Goal: Information Seeking & Learning: Learn about a topic

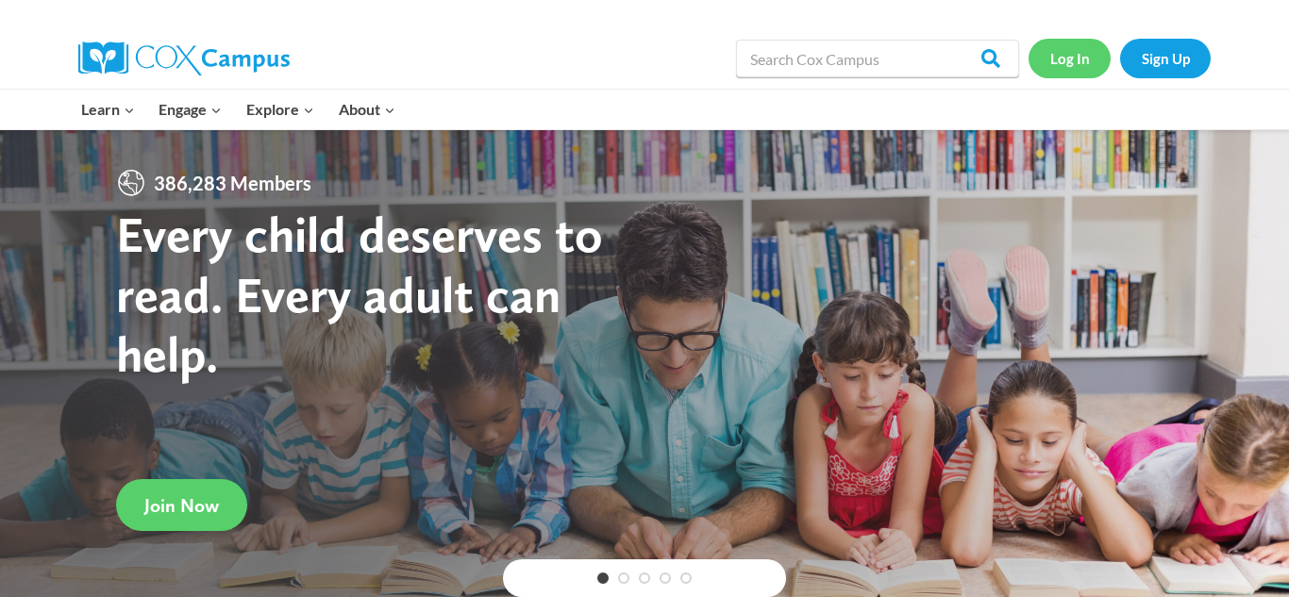
click at [1067, 72] on link "Log In" at bounding box center [1070, 58] width 82 height 39
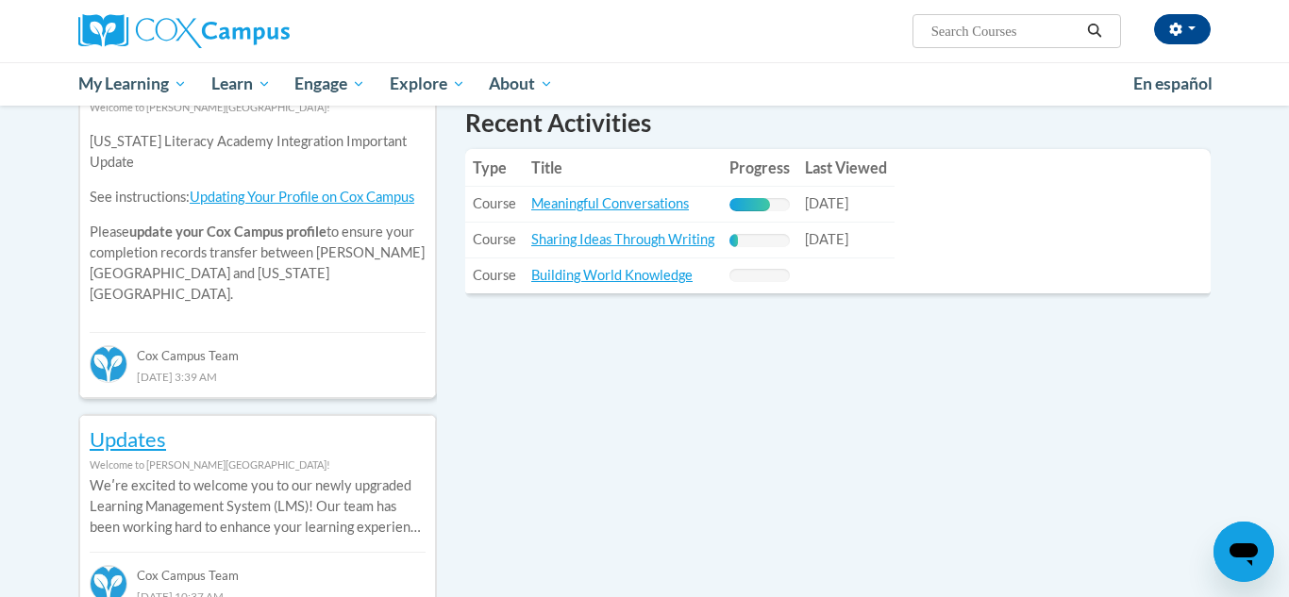
scroll to position [679, 0]
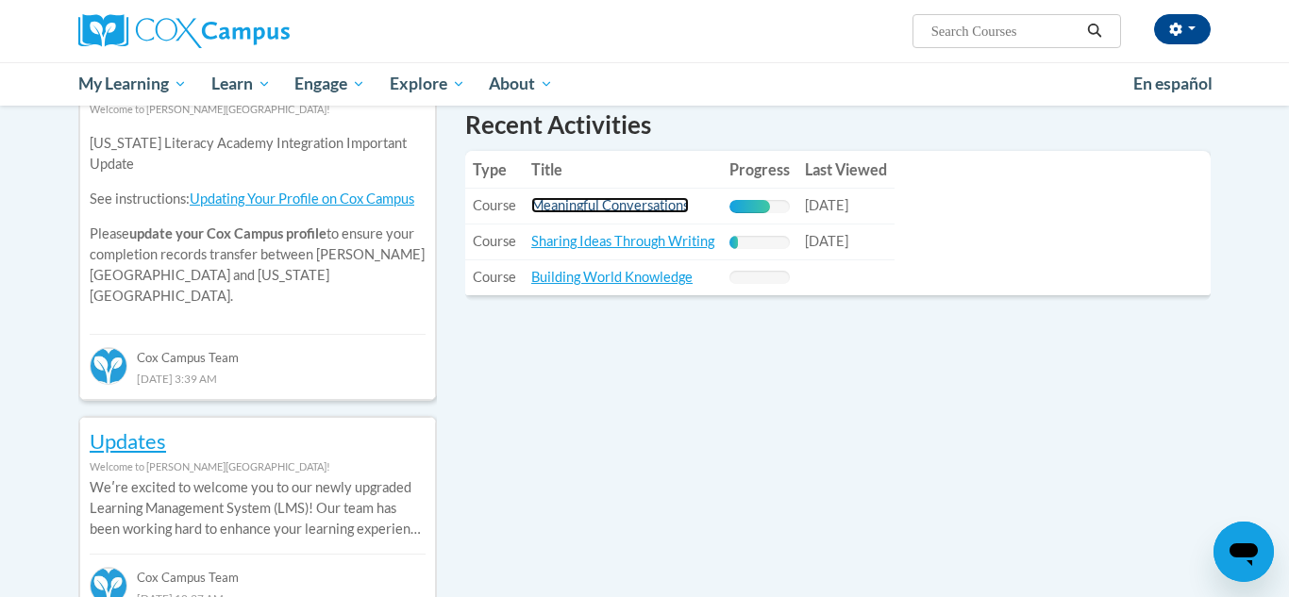
click at [654, 199] on link "Meaningful Conversations" at bounding box center [610, 205] width 158 height 16
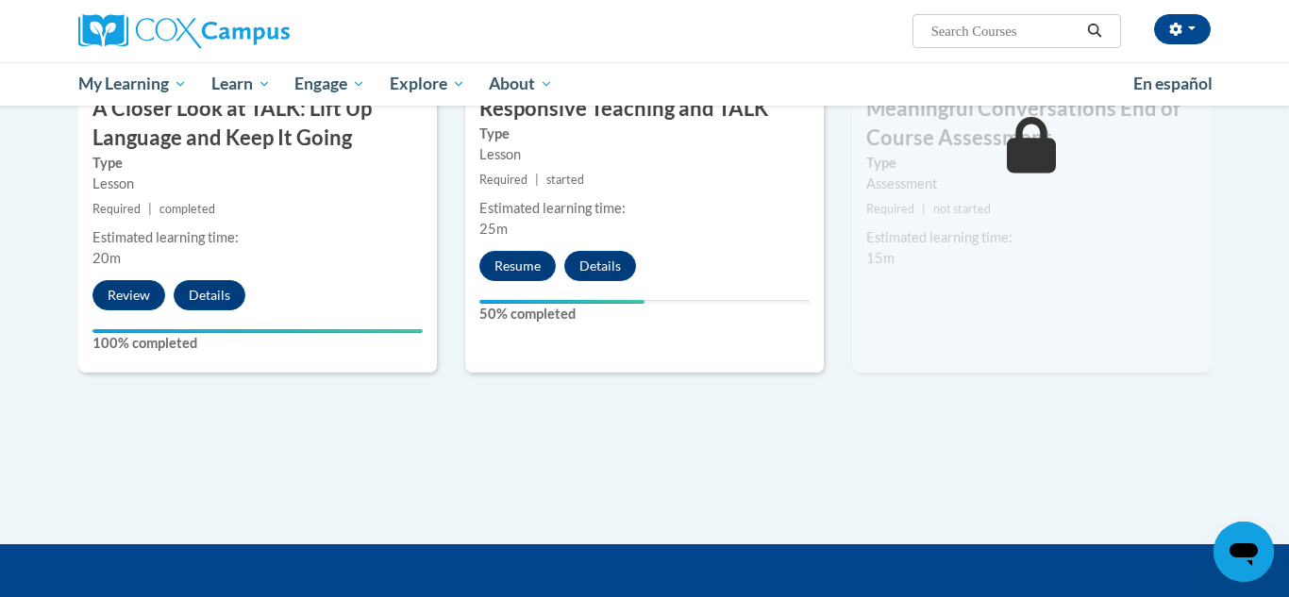
scroll to position [1132, 0]
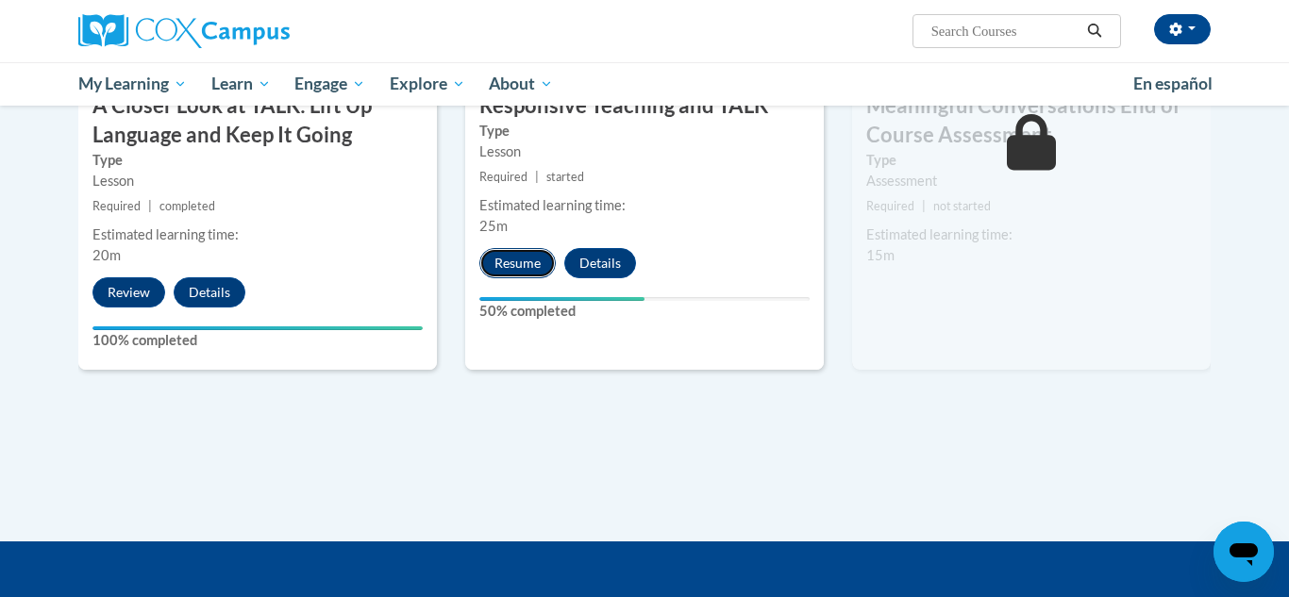
click at [517, 253] on button "Resume" at bounding box center [517, 263] width 76 height 30
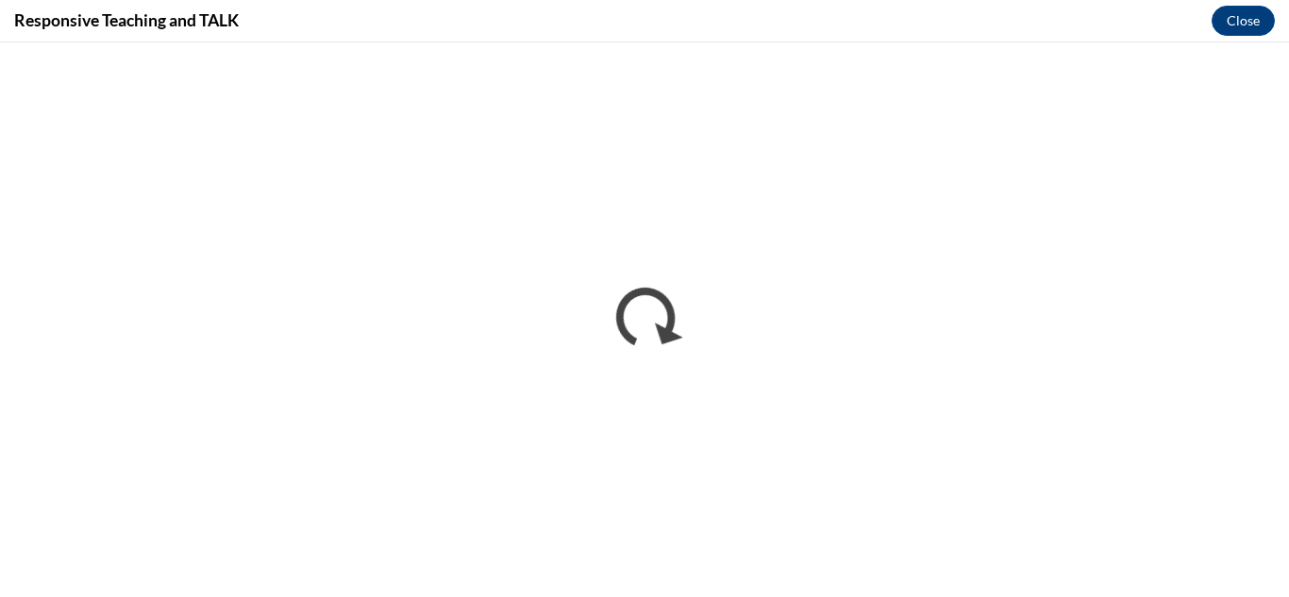
scroll to position [0, 0]
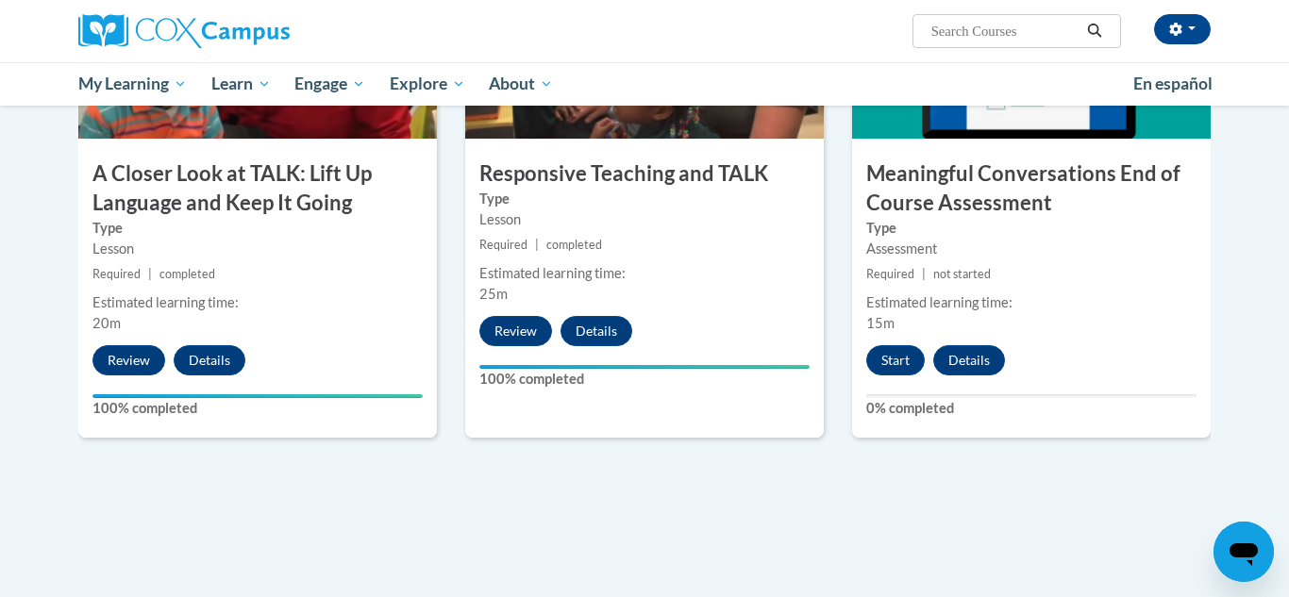
scroll to position [1053, 0]
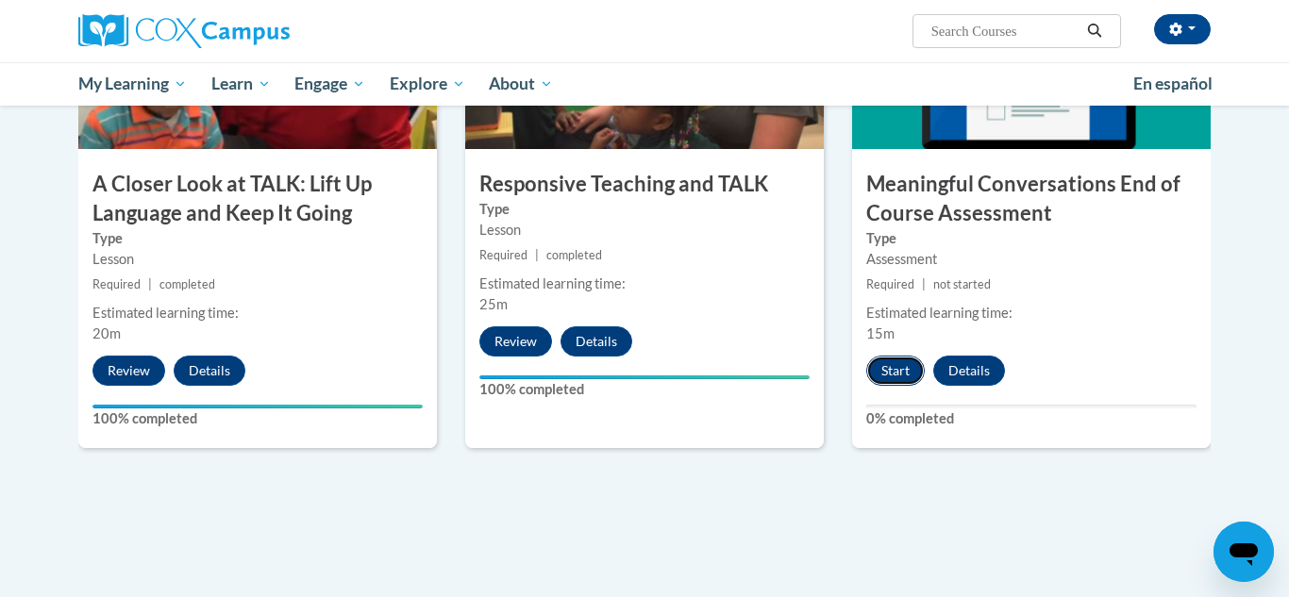
click at [902, 374] on button "Start" at bounding box center [895, 371] width 59 height 30
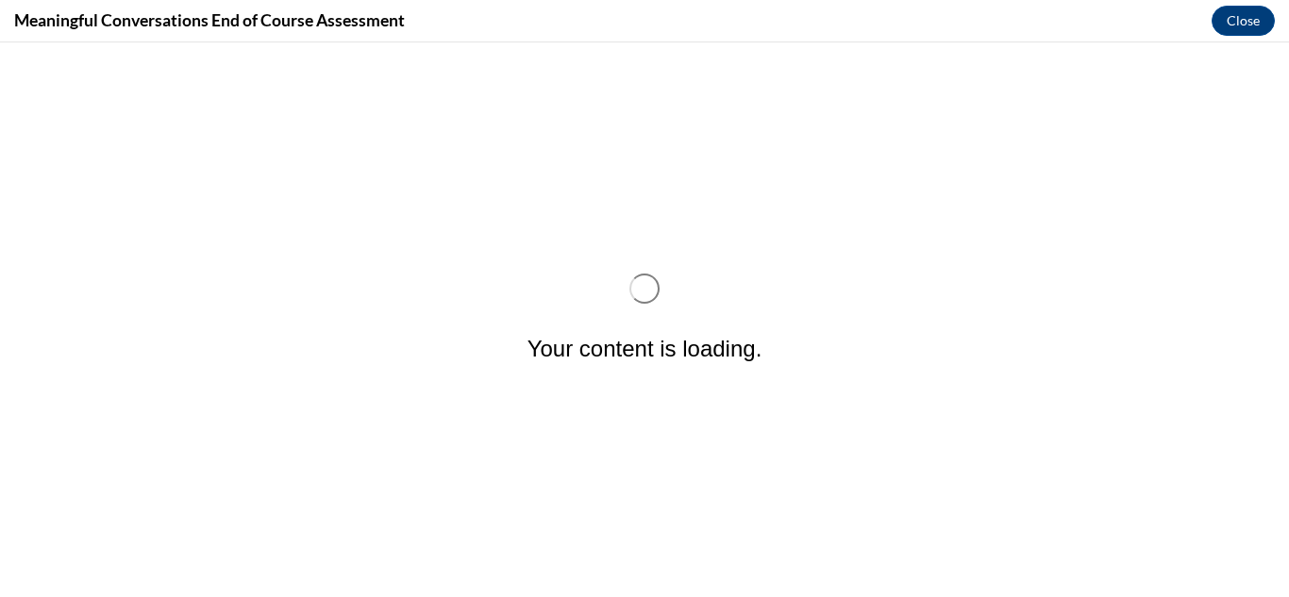
scroll to position [0, 0]
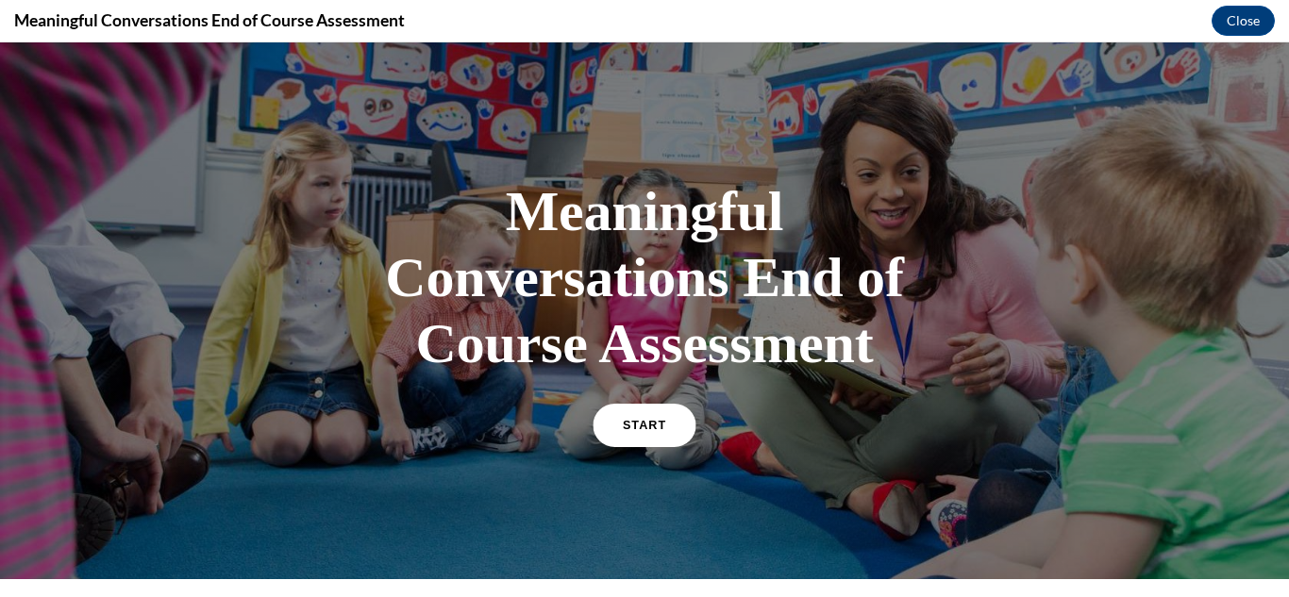
click at [638, 423] on span "START" at bounding box center [644, 426] width 43 height 14
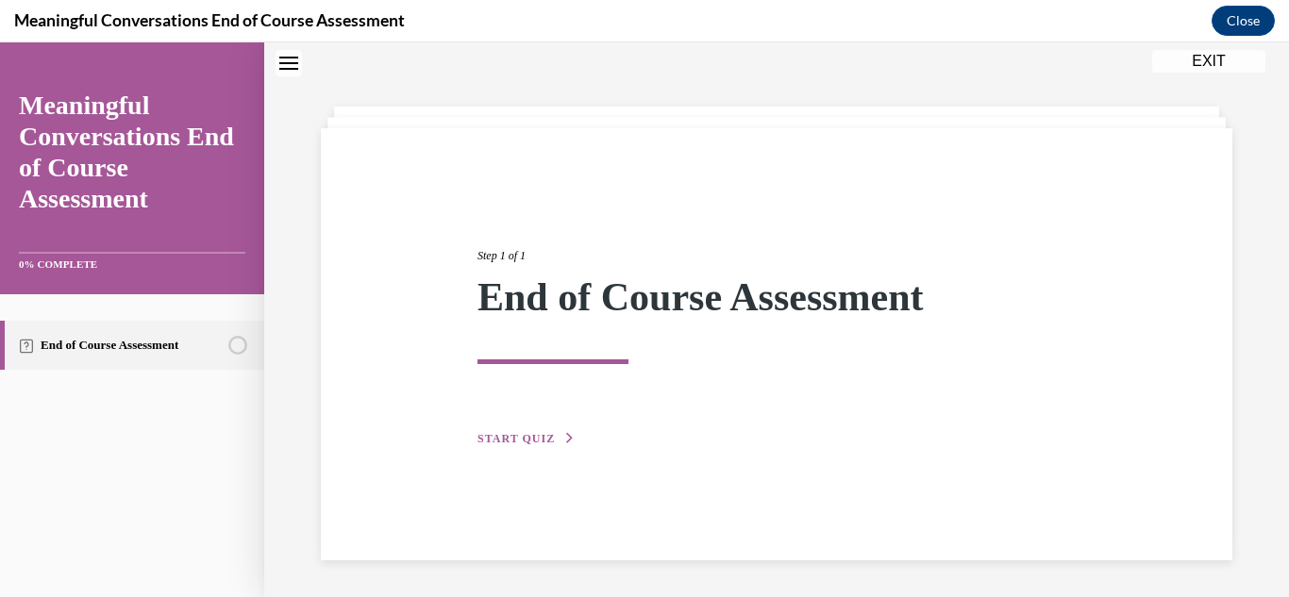
scroll to position [59, 0]
click at [537, 440] on span "START QUIZ" at bounding box center [516, 437] width 77 height 13
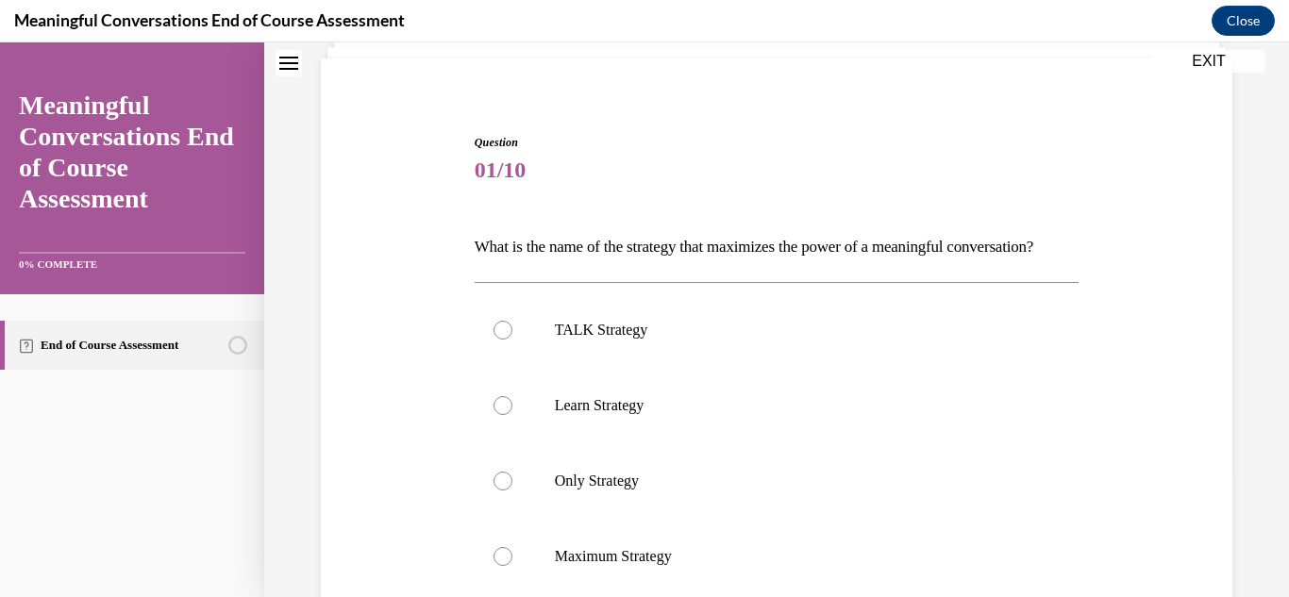
scroll to position [168, 0]
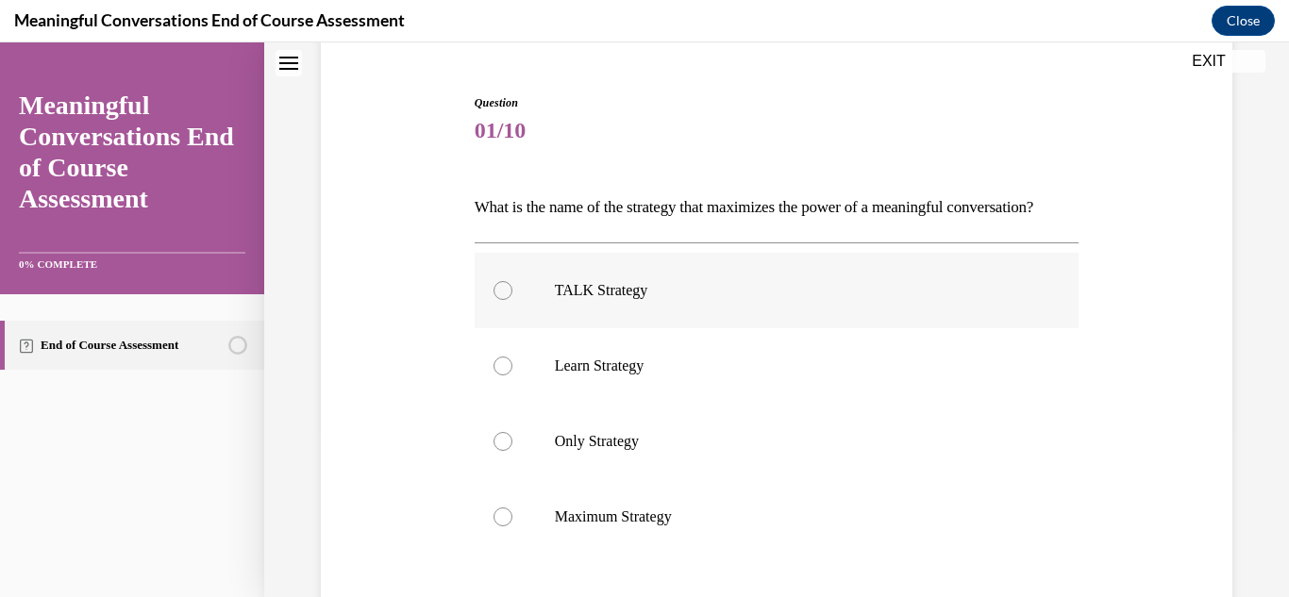
click at [518, 324] on label "TALK Strategy" at bounding box center [777, 291] width 605 height 76
click at [512, 300] on input "TALK Strategy" at bounding box center [503, 290] width 19 height 19
radio input "true"
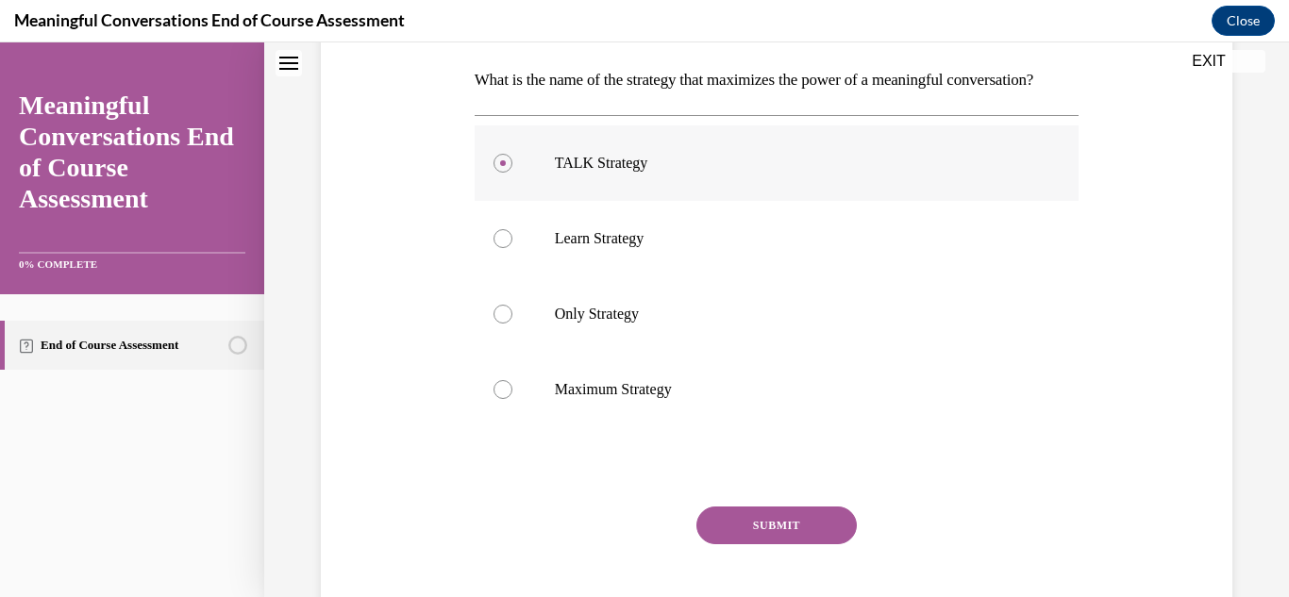
scroll to position [405, 0]
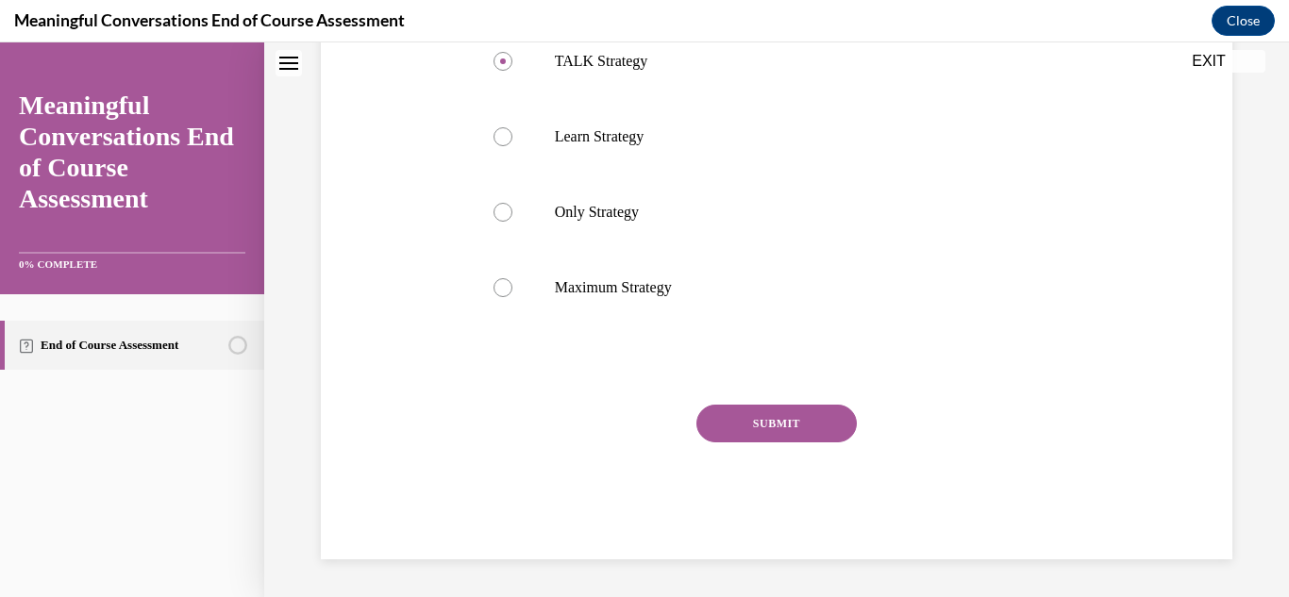
click at [798, 443] on button "SUBMIT" at bounding box center [777, 424] width 160 height 38
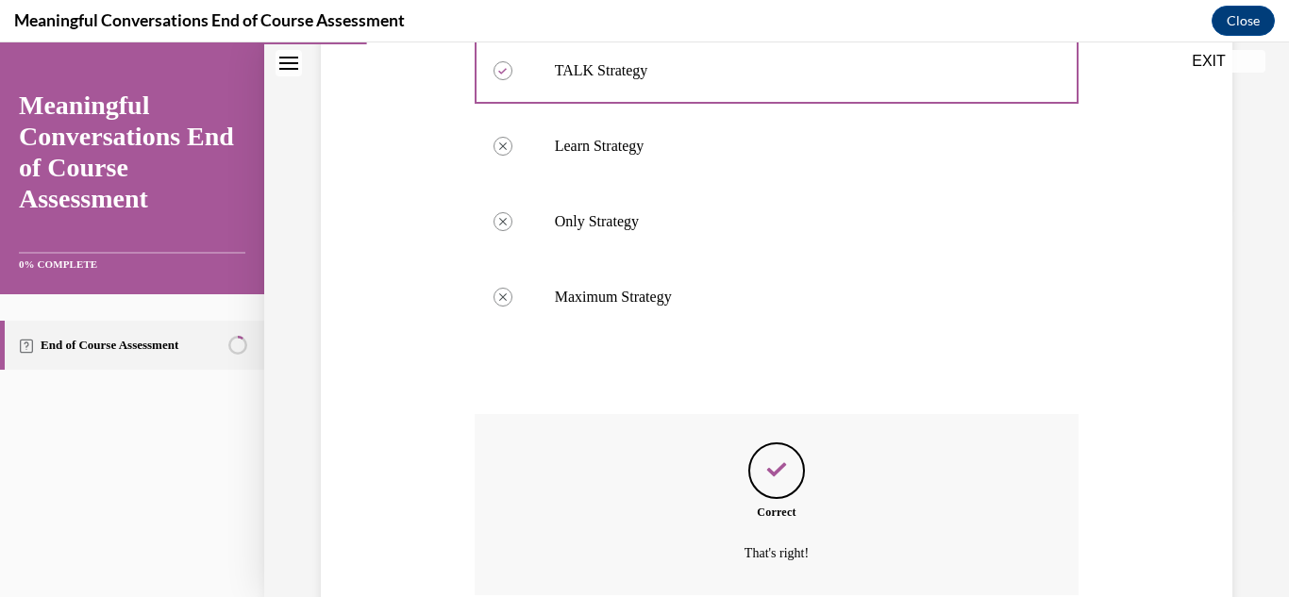
scroll to position [550, 0]
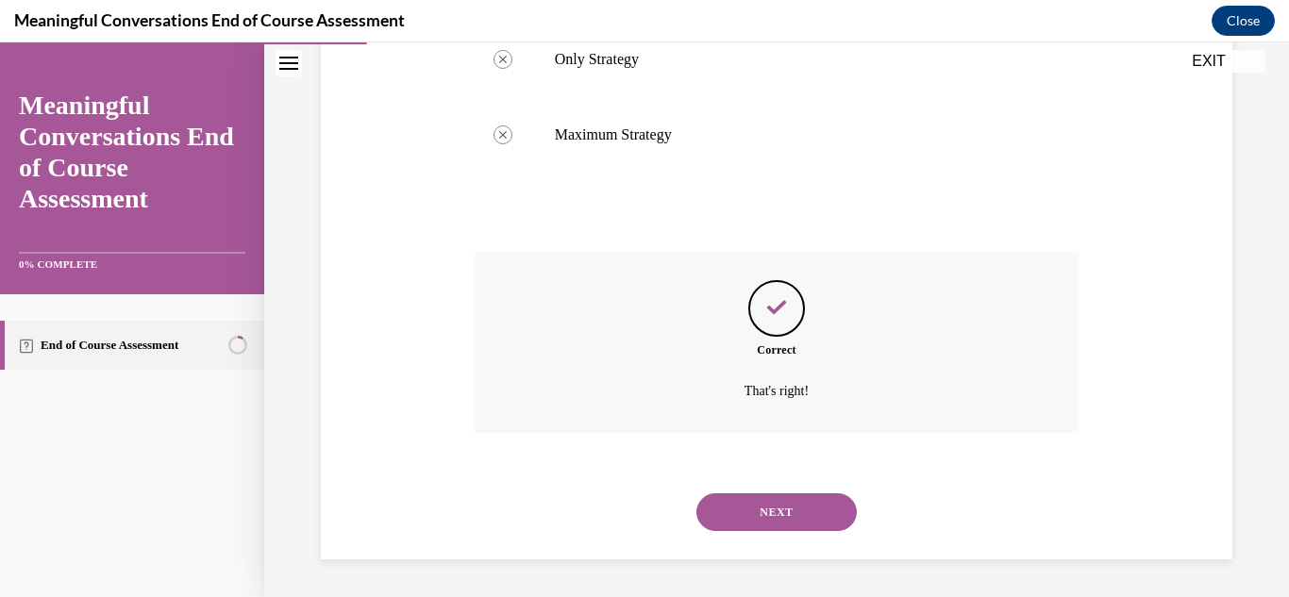
click at [821, 531] on button "NEXT" at bounding box center [777, 513] width 160 height 38
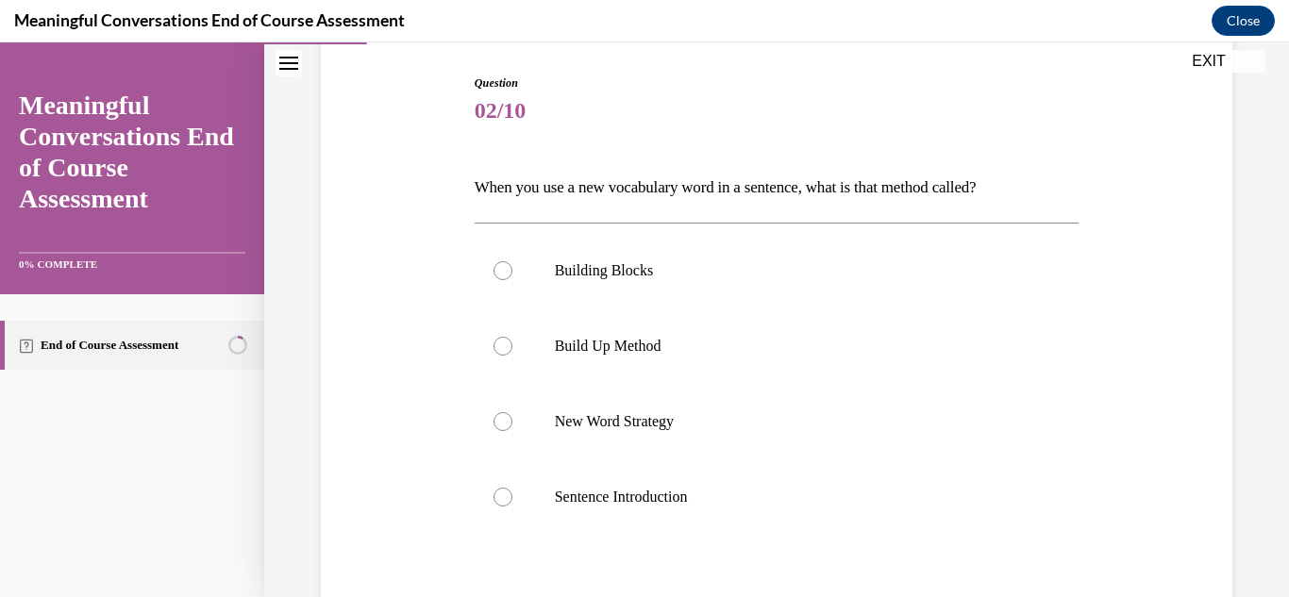
scroll to position [186, 0]
click at [513, 269] on label "Building Blocks" at bounding box center [777, 273] width 605 height 76
click at [512, 269] on input "Building Blocks" at bounding box center [503, 272] width 19 height 19
radio input "true"
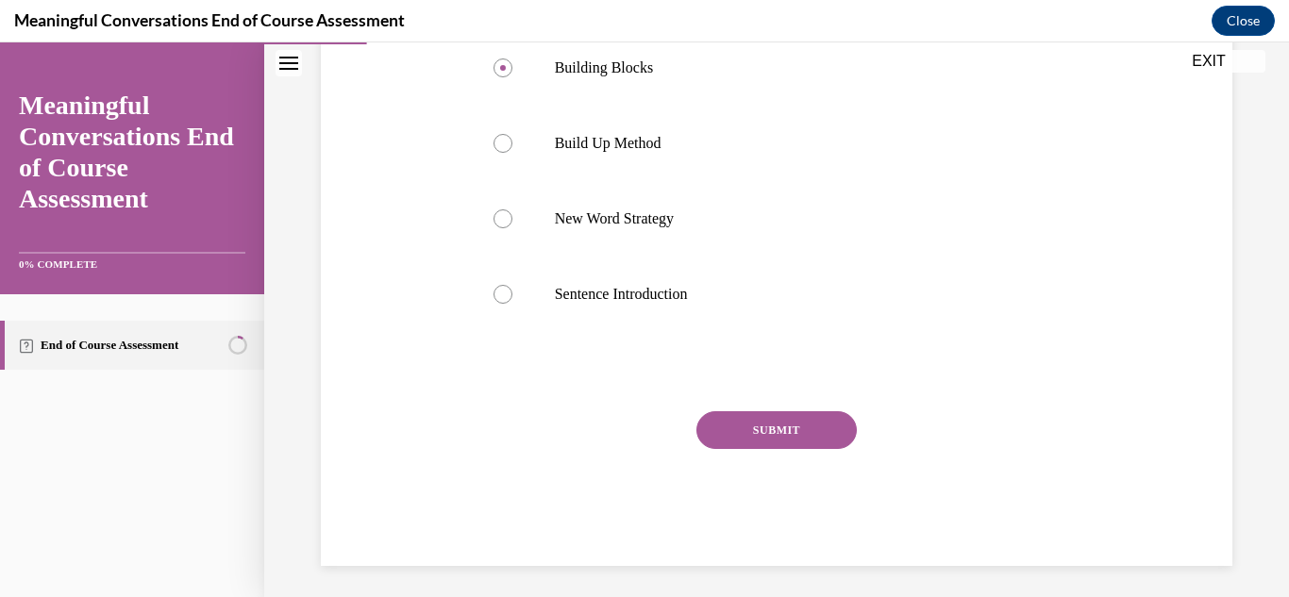
click at [809, 437] on button "SUBMIT" at bounding box center [777, 431] width 160 height 38
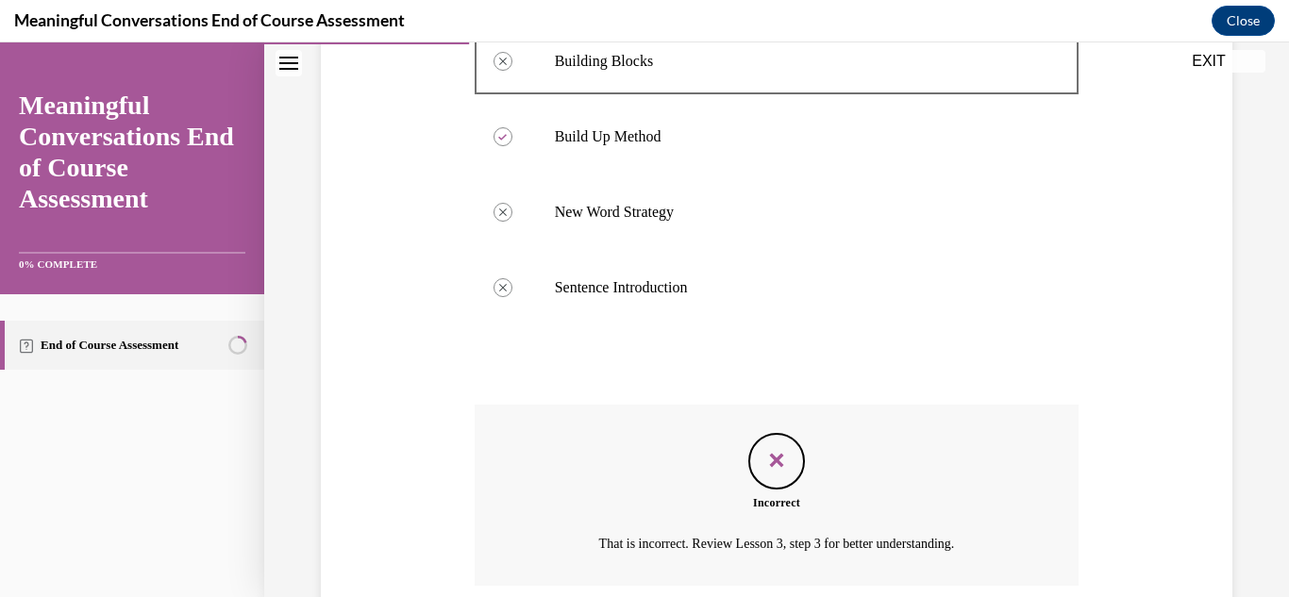
scroll to position [550, 0]
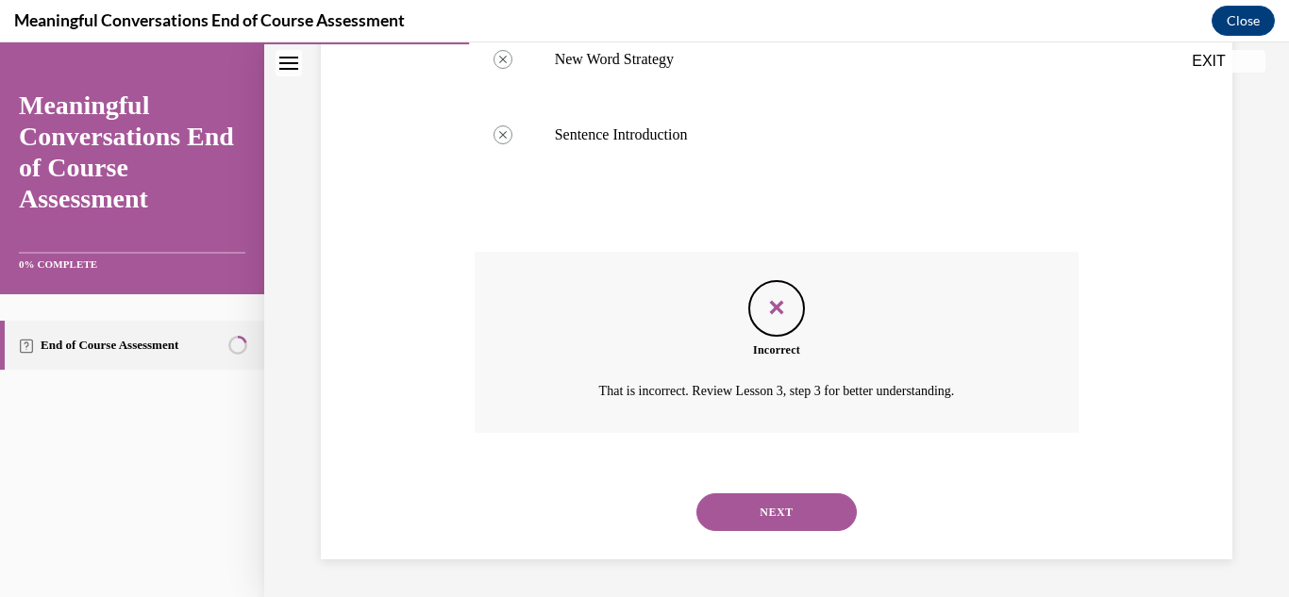
click at [815, 527] on button "NEXT" at bounding box center [777, 513] width 160 height 38
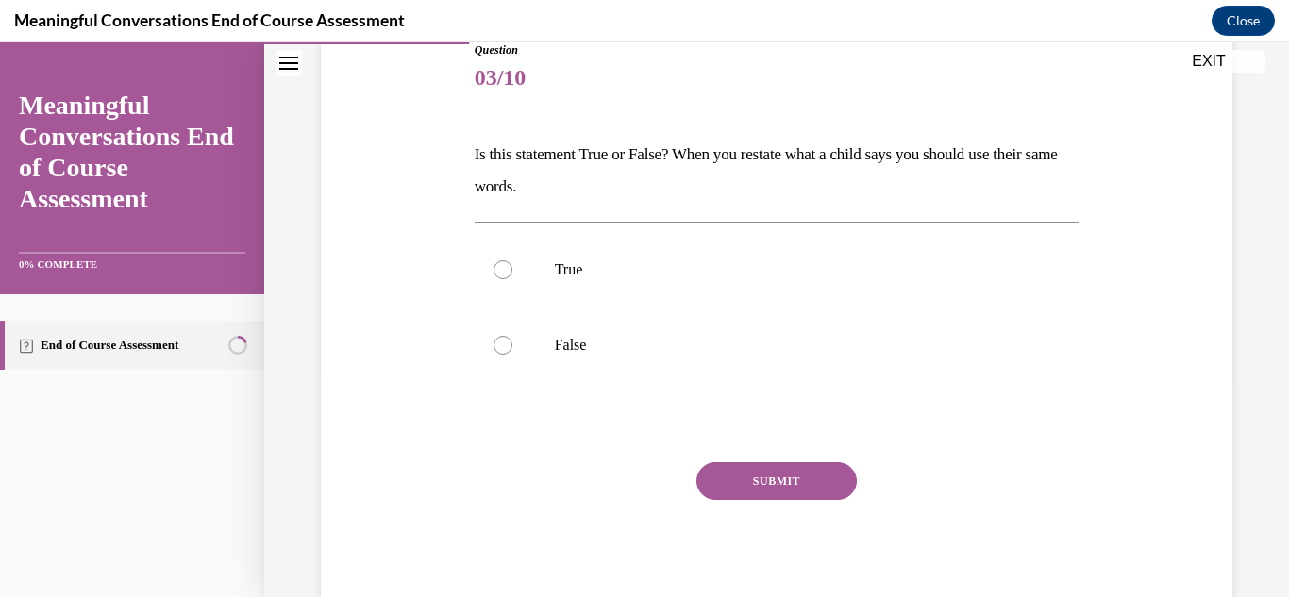
scroll to position [223, 0]
click at [517, 335] on label "False" at bounding box center [777, 344] width 605 height 76
click at [512, 335] on input "False" at bounding box center [503, 343] width 19 height 19
radio input "true"
click at [812, 490] on button "SUBMIT" at bounding box center [777, 480] width 160 height 38
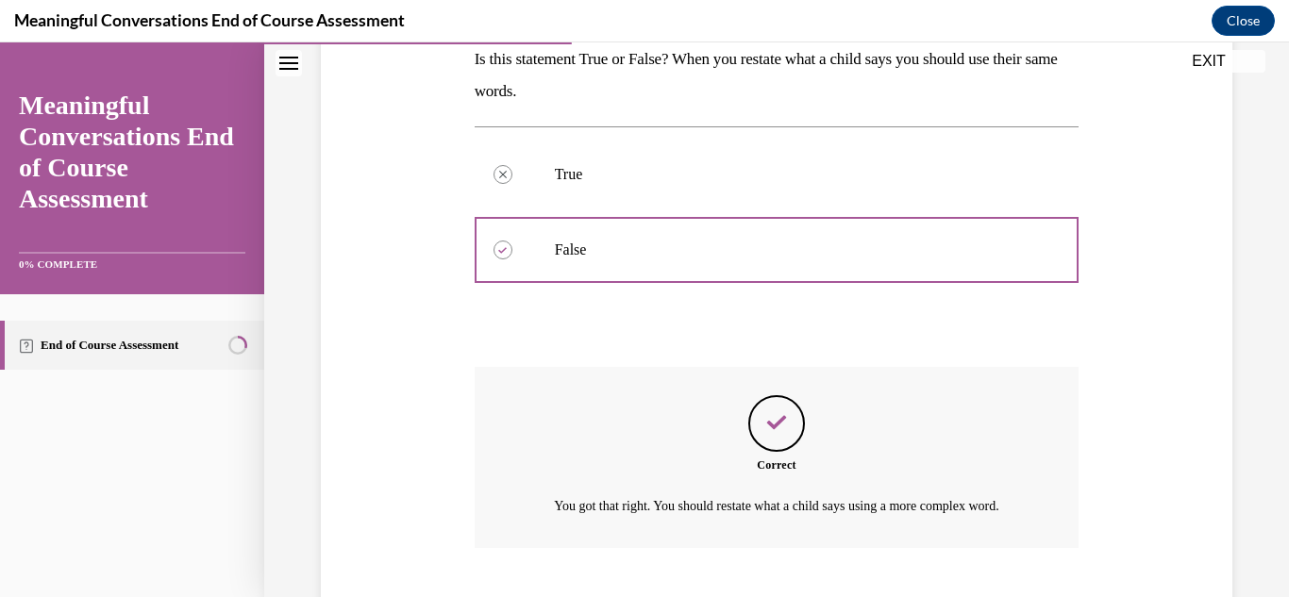
scroll to position [454, 0]
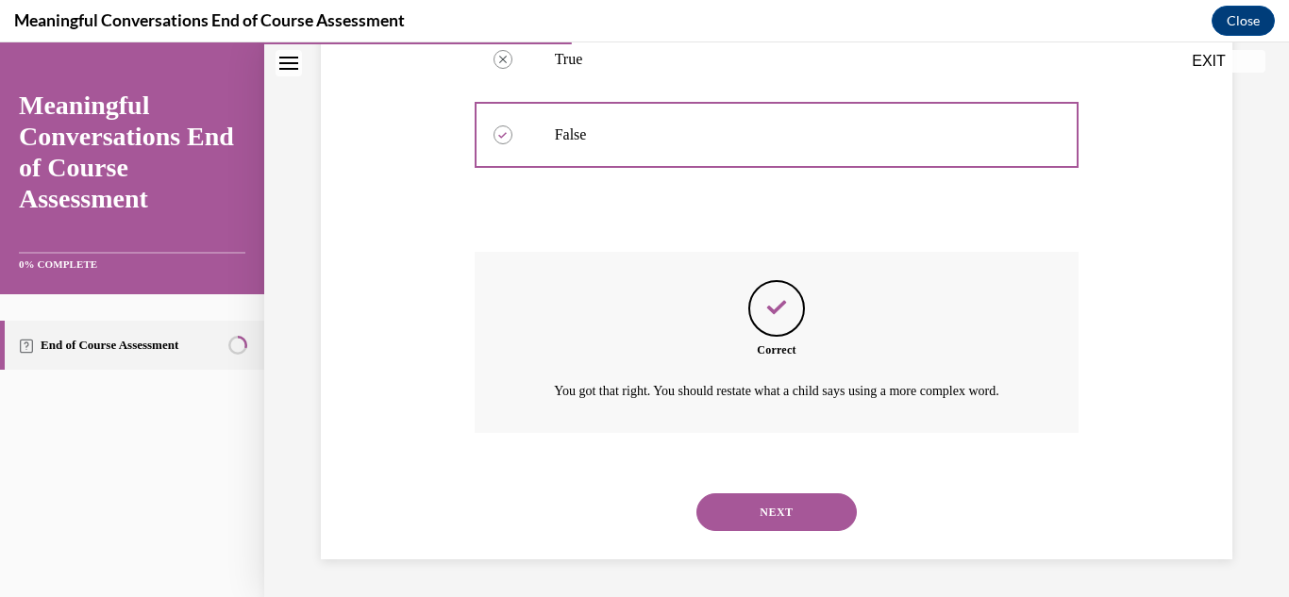
click at [820, 527] on button "NEXT" at bounding box center [777, 513] width 160 height 38
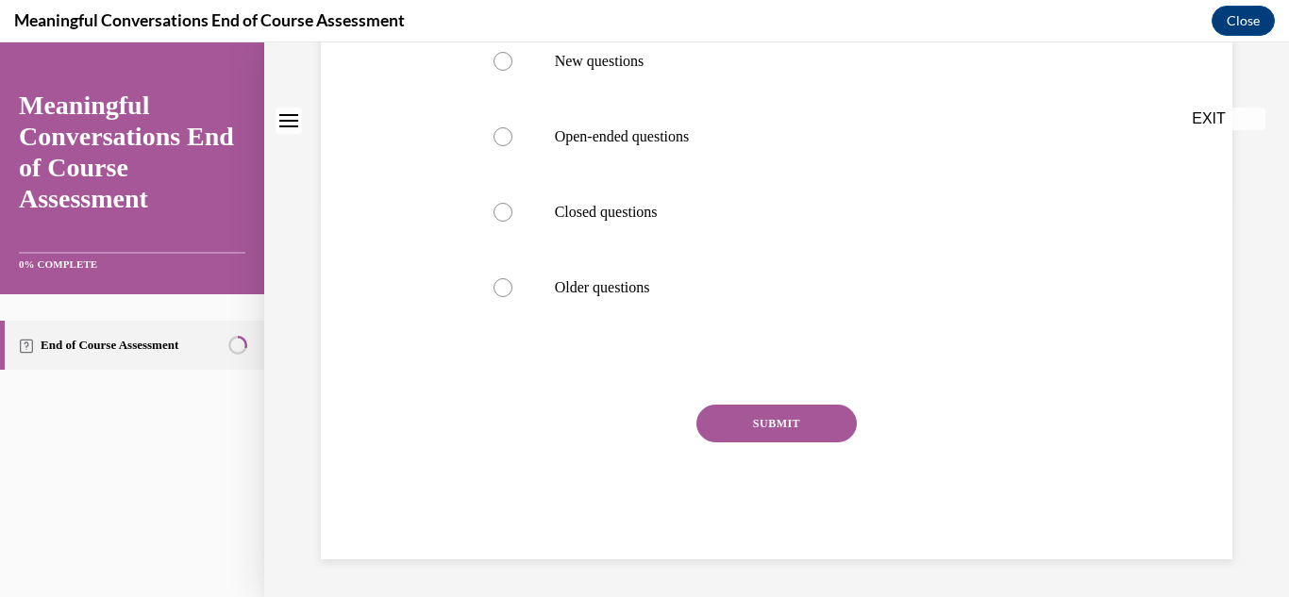
scroll to position [0, 0]
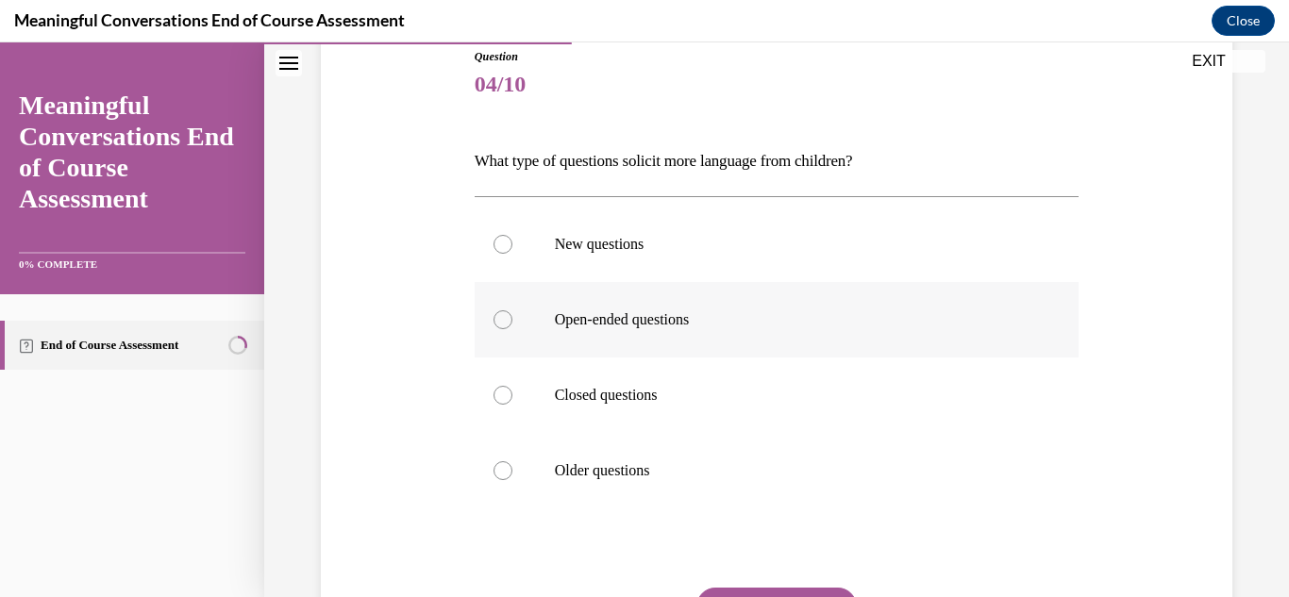
click at [501, 331] on label "Open-ended questions" at bounding box center [777, 320] width 605 height 76
click at [501, 329] on input "Open-ended questions" at bounding box center [503, 320] width 19 height 19
radio input "true"
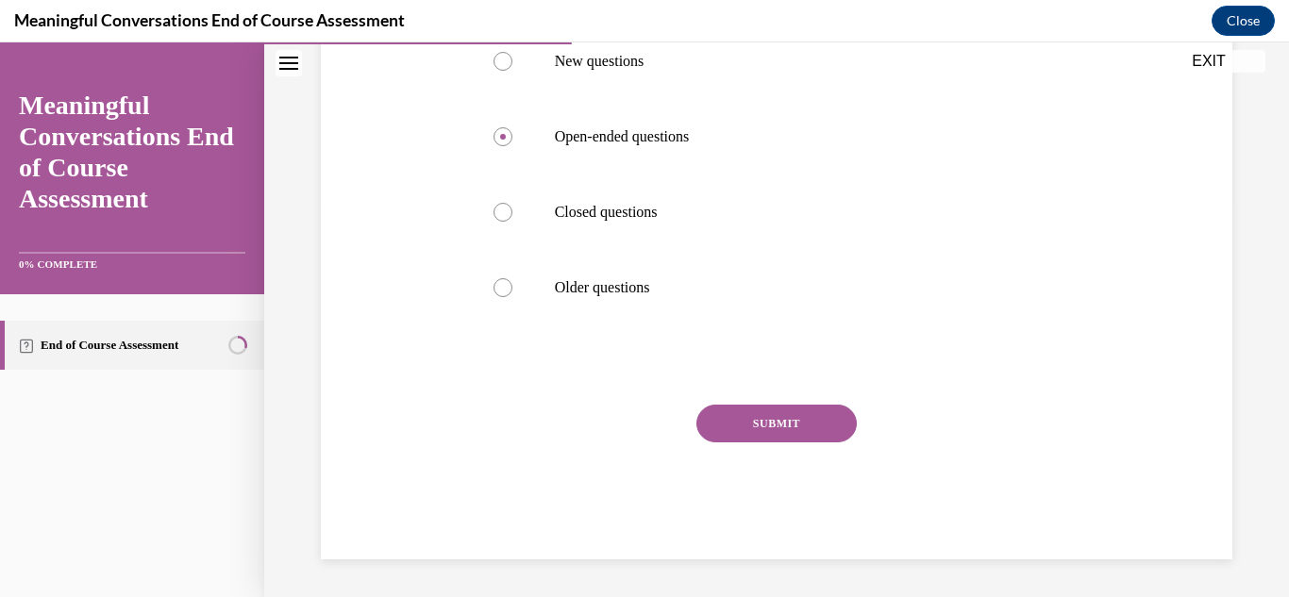
click at [778, 431] on button "SUBMIT" at bounding box center [777, 424] width 160 height 38
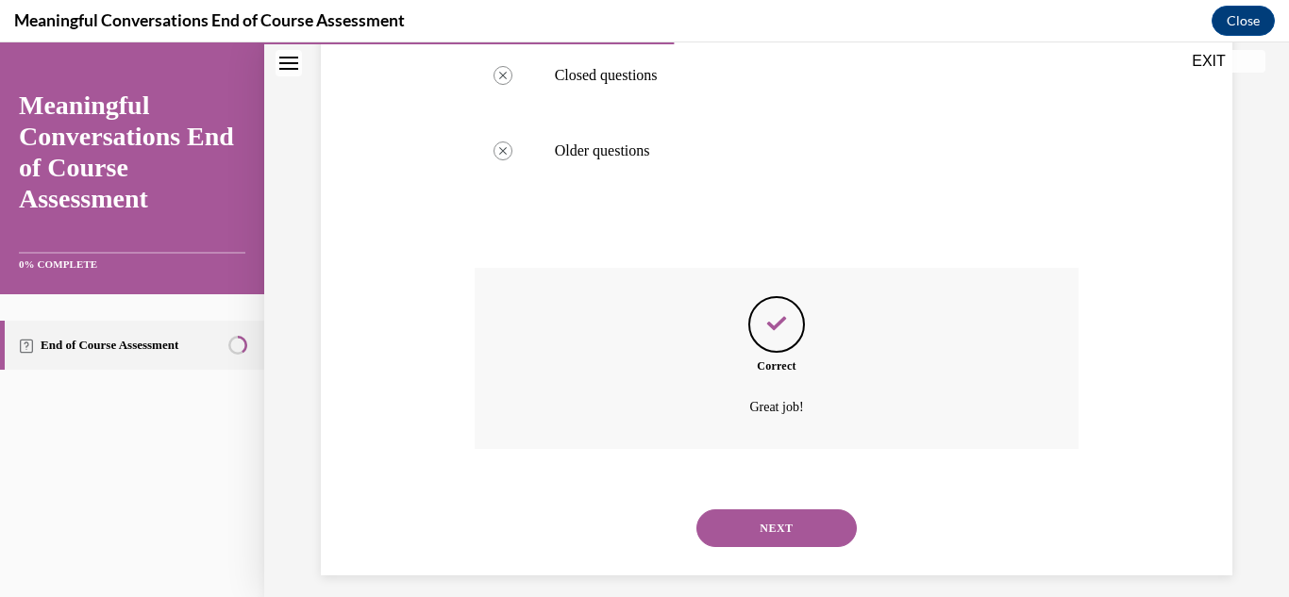
scroll to position [550, 0]
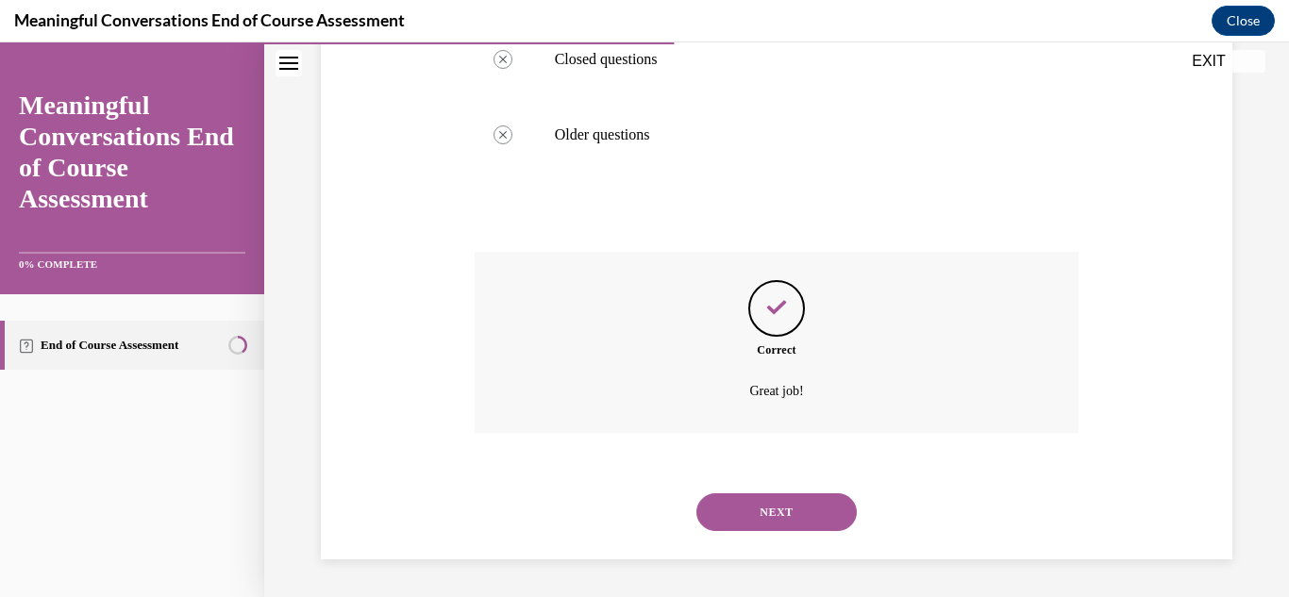
click at [809, 507] on button "NEXT" at bounding box center [777, 513] width 160 height 38
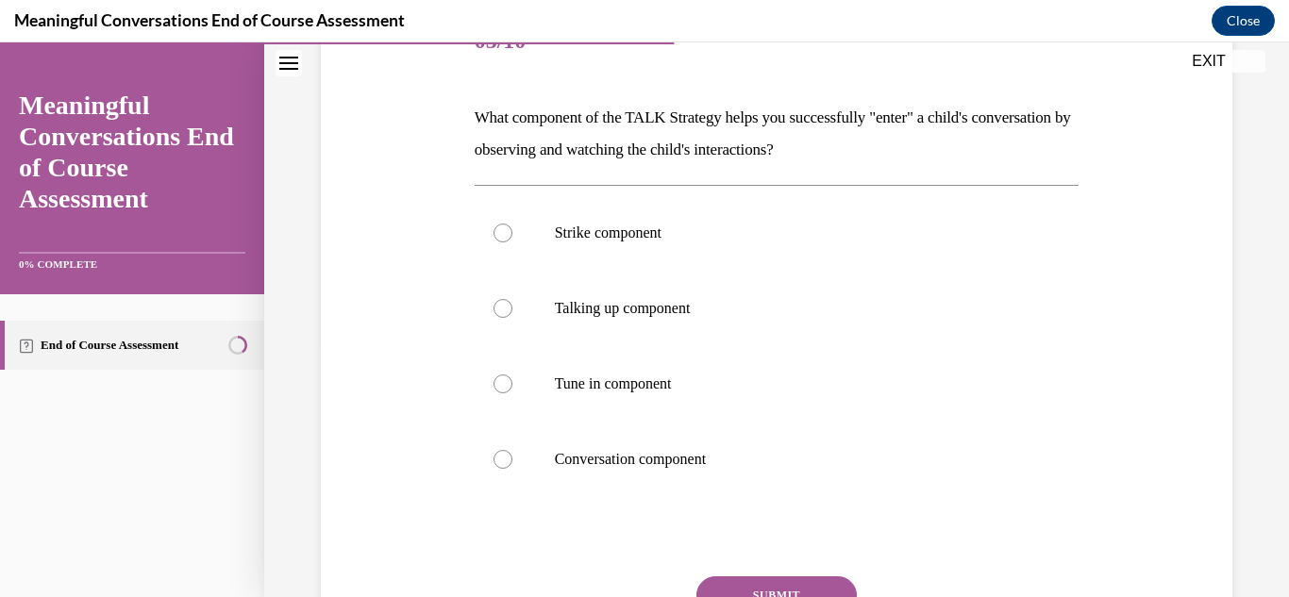
scroll to position [259, 0]
click at [512, 243] on label "Strike component" at bounding box center [777, 232] width 605 height 76
click at [512, 242] on input "Strike component" at bounding box center [503, 232] width 19 height 19
radio input "true"
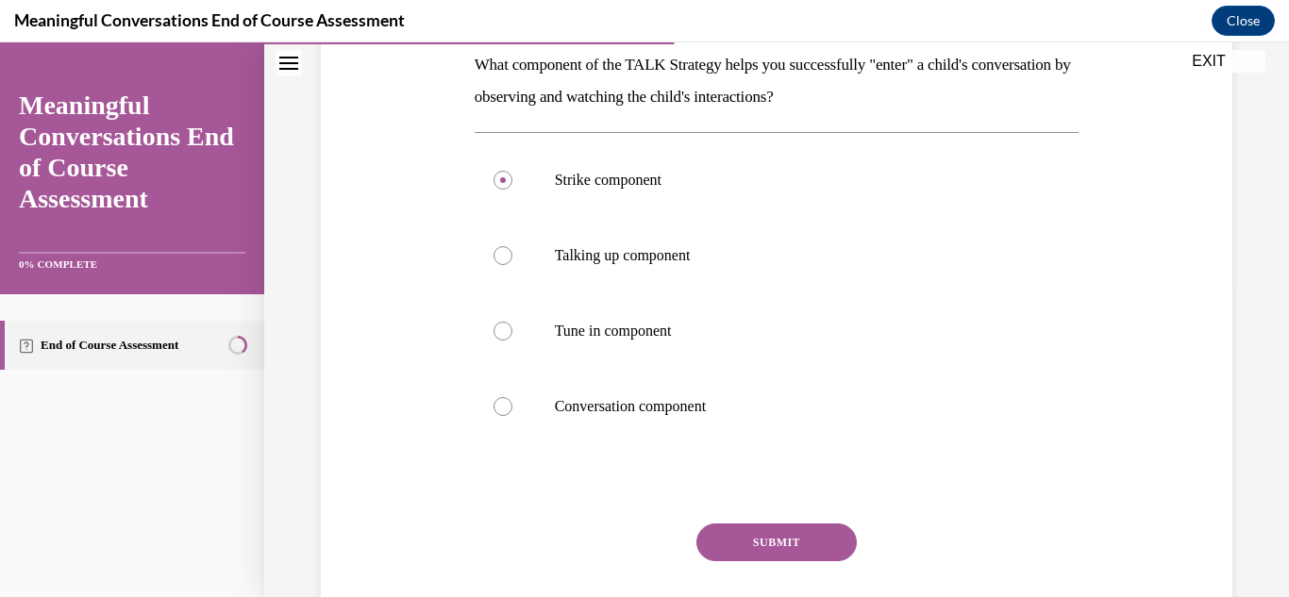
click at [824, 547] on button "SUBMIT" at bounding box center [777, 543] width 160 height 38
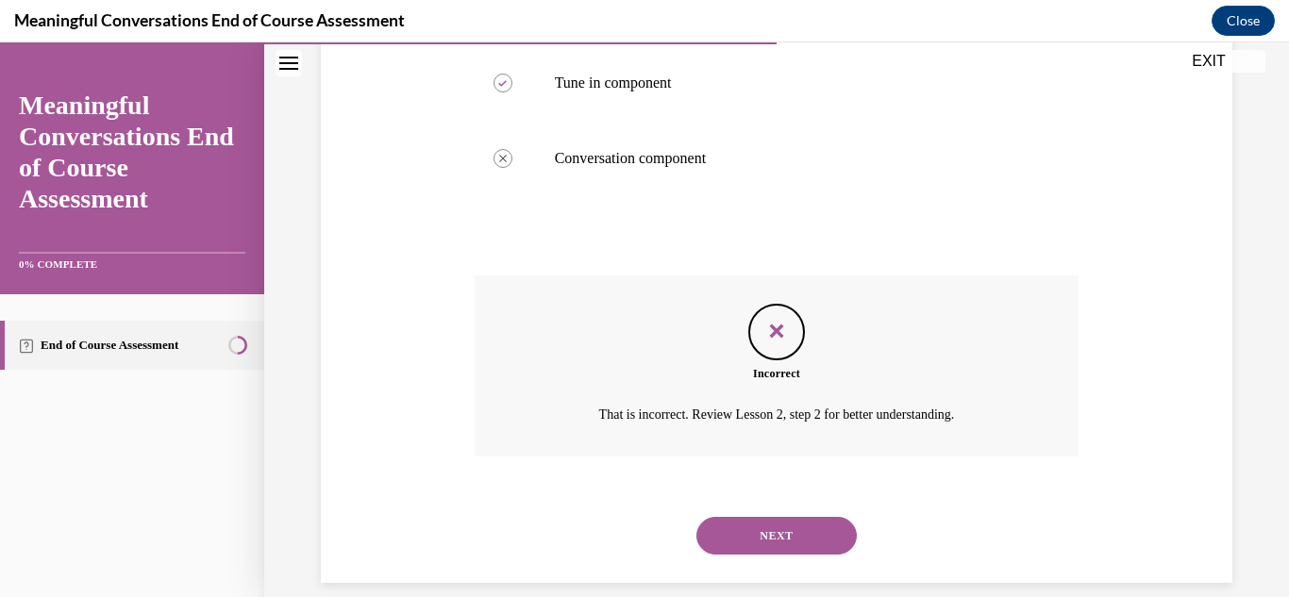
scroll to position [581, 0]
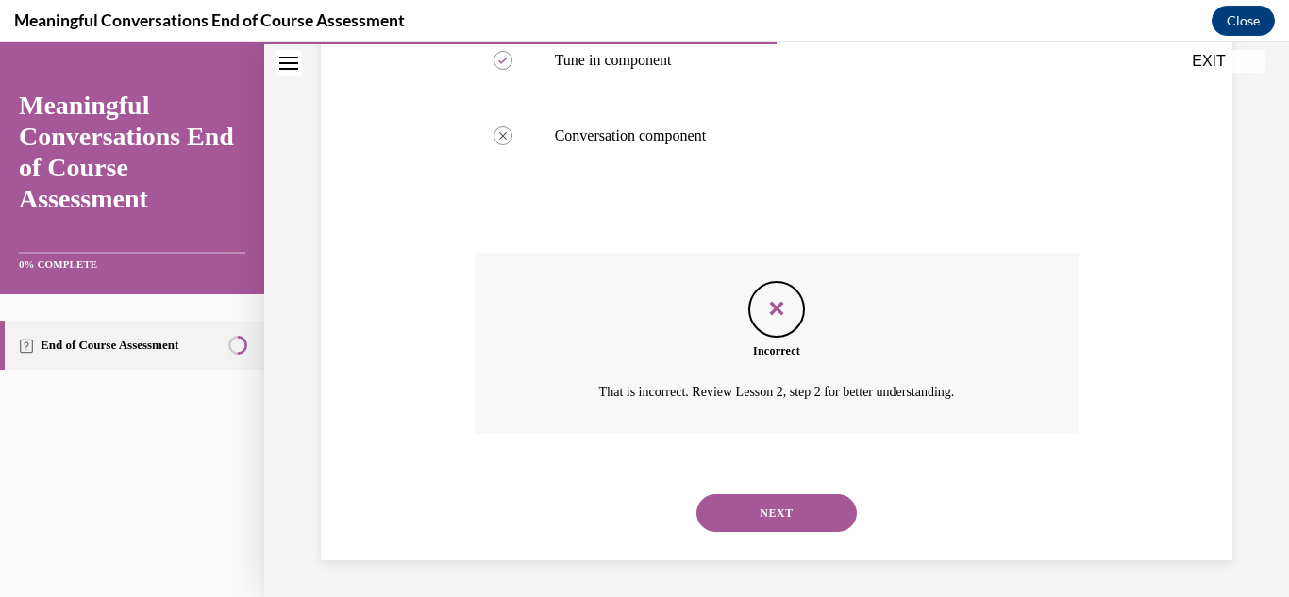
click at [833, 510] on button "NEXT" at bounding box center [777, 514] width 160 height 38
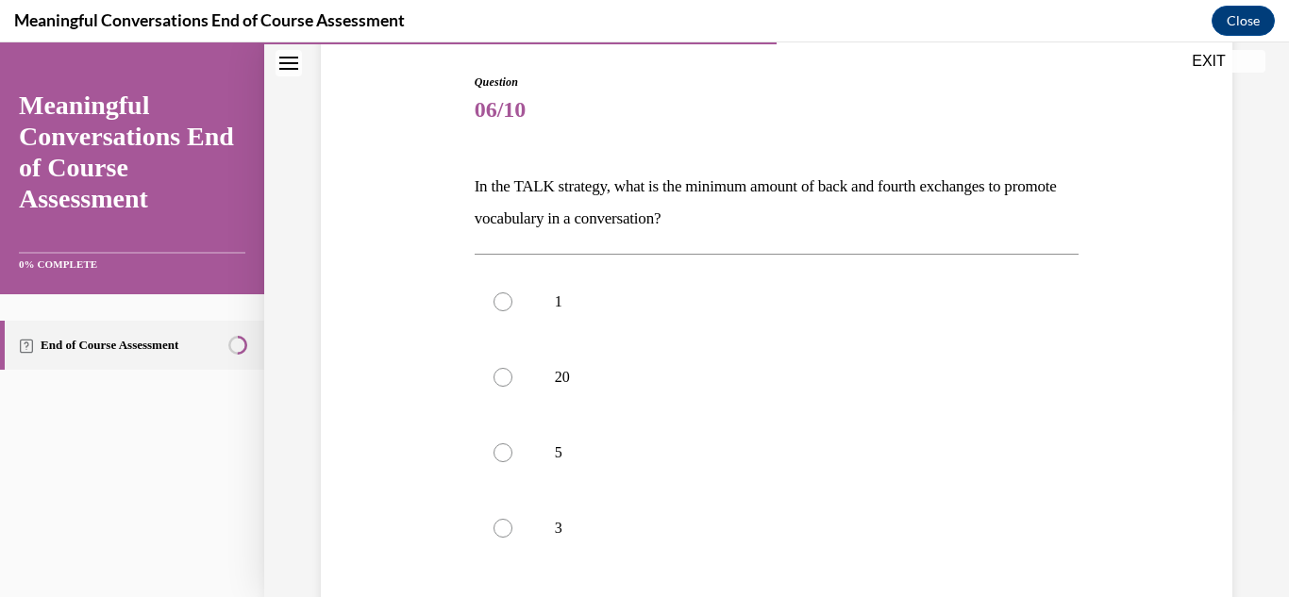
scroll to position [192, 0]
click at [519, 445] on label "5" at bounding box center [777, 450] width 605 height 76
click at [512, 445] on input "5" at bounding box center [503, 450] width 19 height 19
radio input "true"
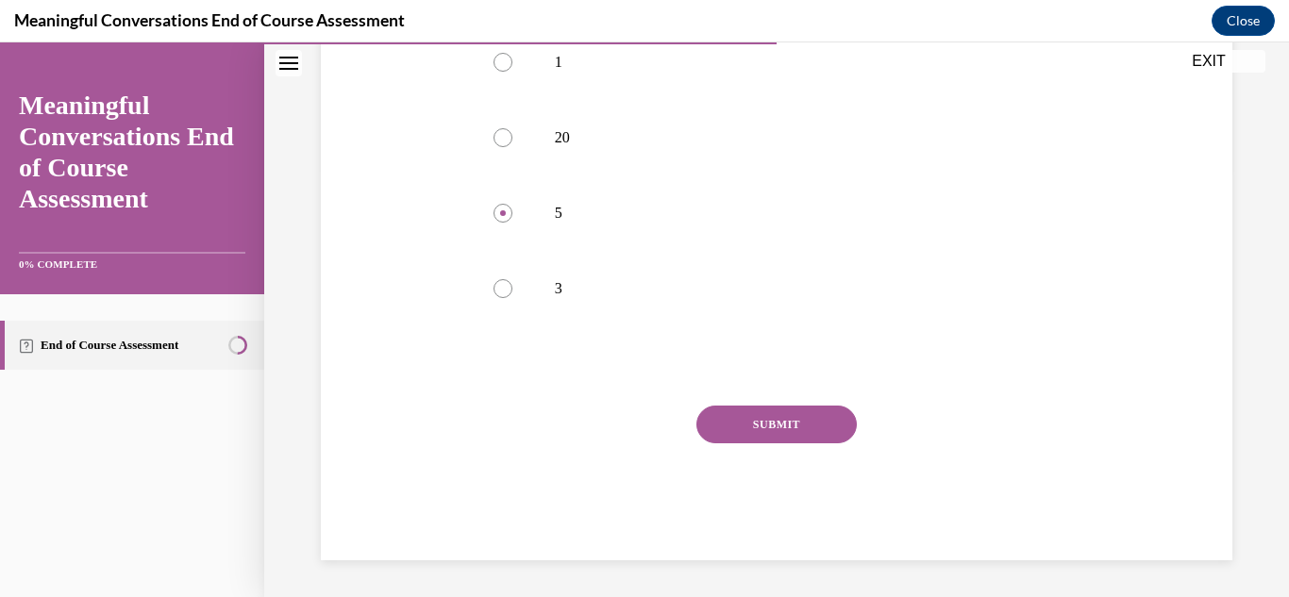
click at [828, 437] on button "SUBMIT" at bounding box center [777, 425] width 160 height 38
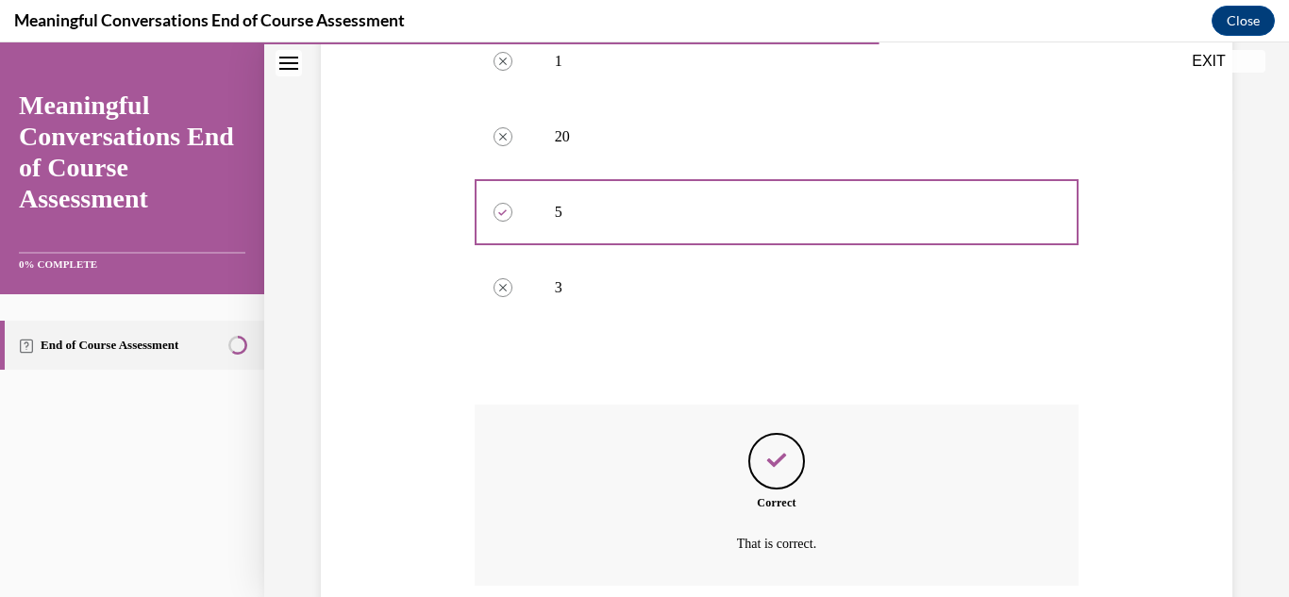
scroll to position [582, 0]
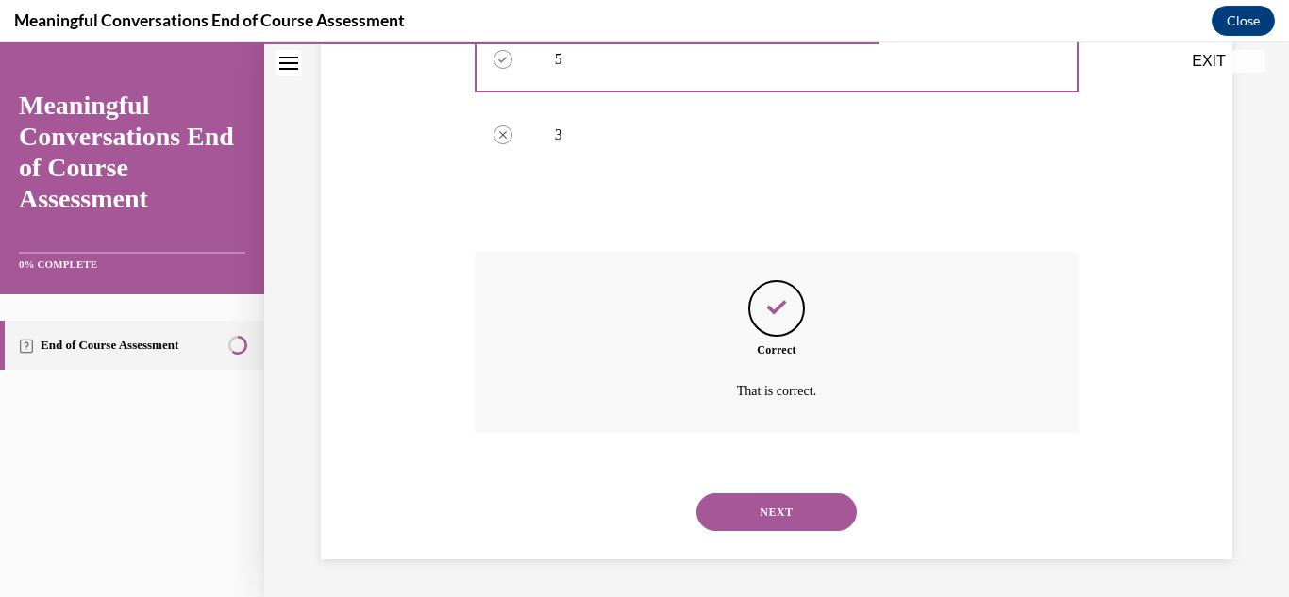
click at [831, 520] on button "NEXT" at bounding box center [777, 513] width 160 height 38
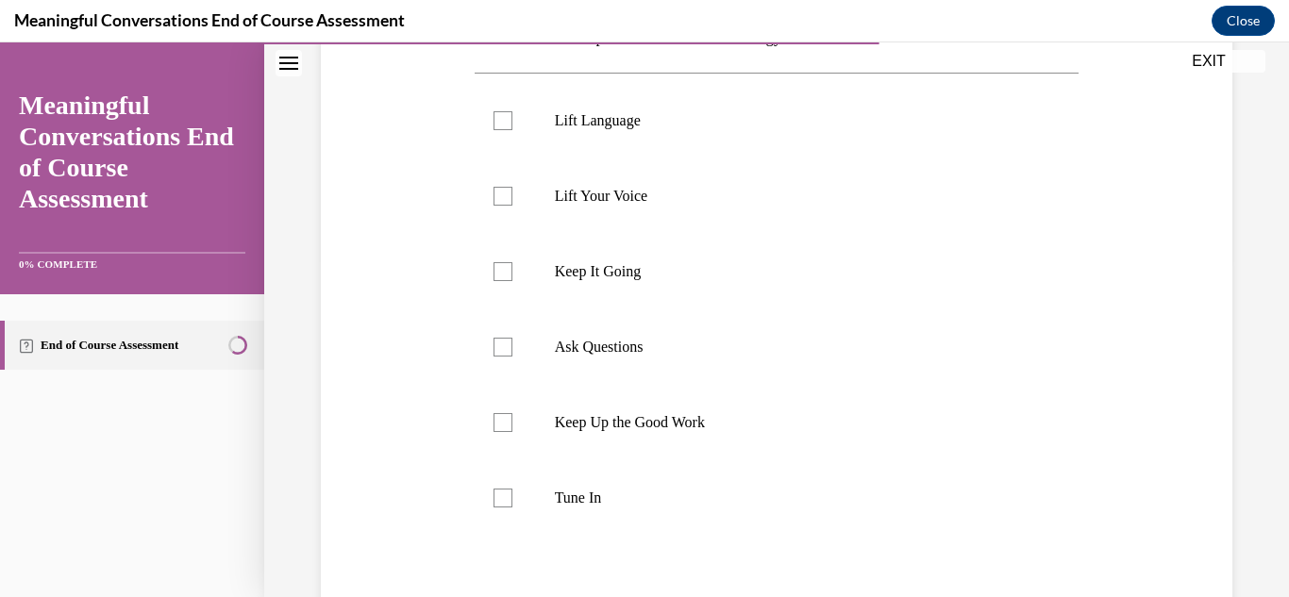
scroll to position [336, 0]
click at [510, 504] on div at bounding box center [503, 500] width 19 height 19
click at [510, 504] on input "Tune In" at bounding box center [503, 500] width 19 height 19
checkbox input "true"
click at [515, 337] on label "Ask Questions" at bounding box center [777, 349] width 605 height 76
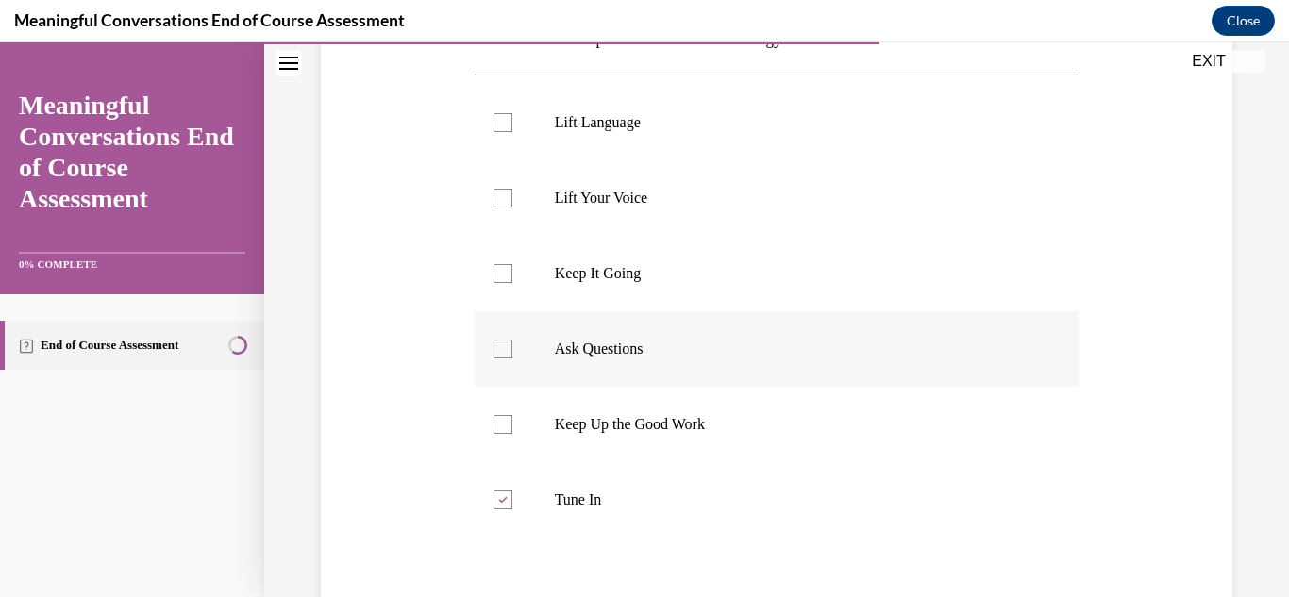
click at [512, 340] on input "Ask Questions" at bounding box center [503, 349] width 19 height 19
checkbox input "true"
click at [503, 123] on div at bounding box center [503, 122] width 19 height 19
click at [503, 123] on input "Lift Language" at bounding box center [503, 122] width 19 height 19
checkbox input "true"
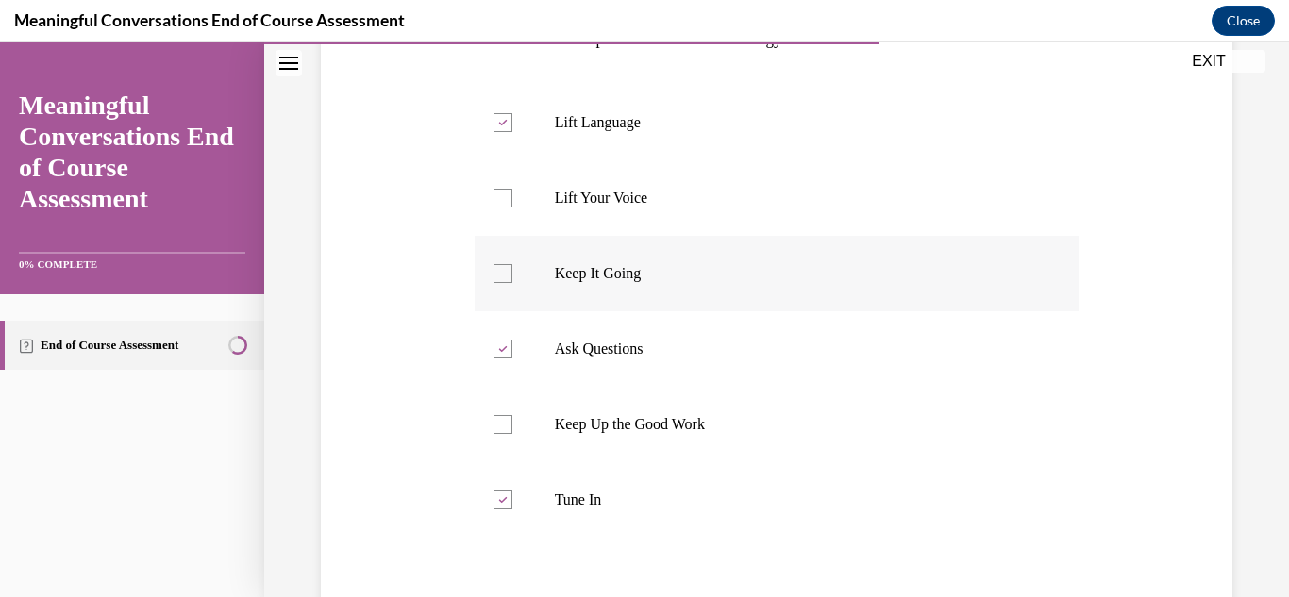
click at [497, 270] on div at bounding box center [503, 273] width 19 height 19
click at [497, 270] on input "Keep It Going" at bounding box center [503, 273] width 19 height 19
checkbox input "true"
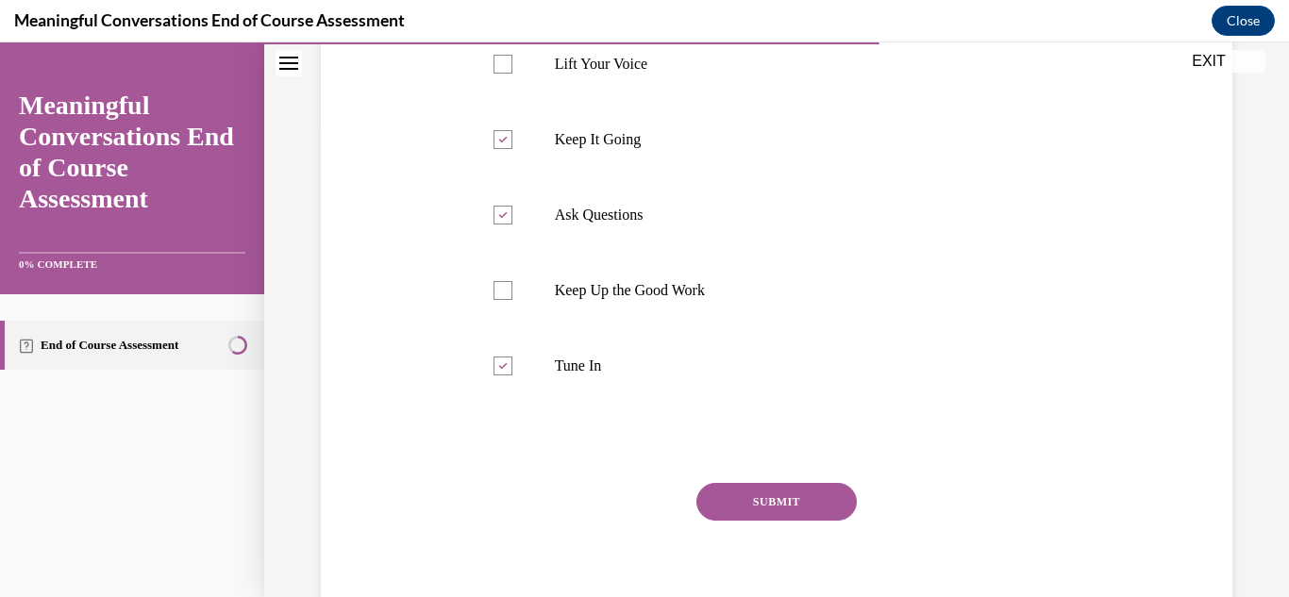
click at [808, 501] on button "SUBMIT" at bounding box center [777, 502] width 160 height 38
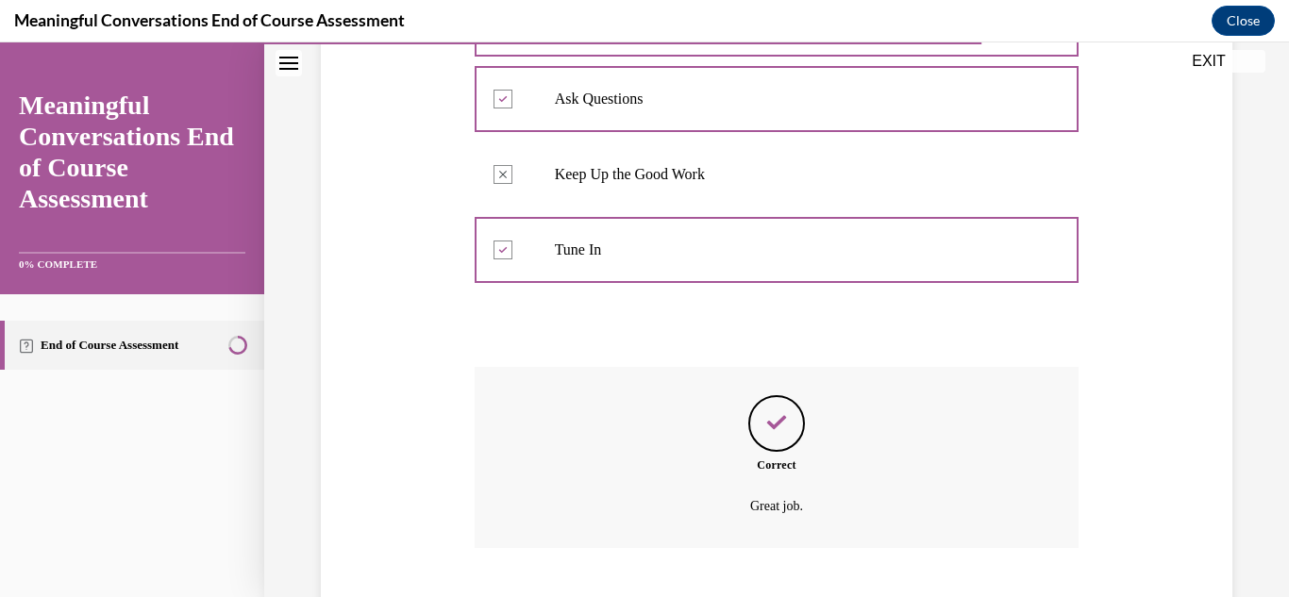
scroll to position [701, 0]
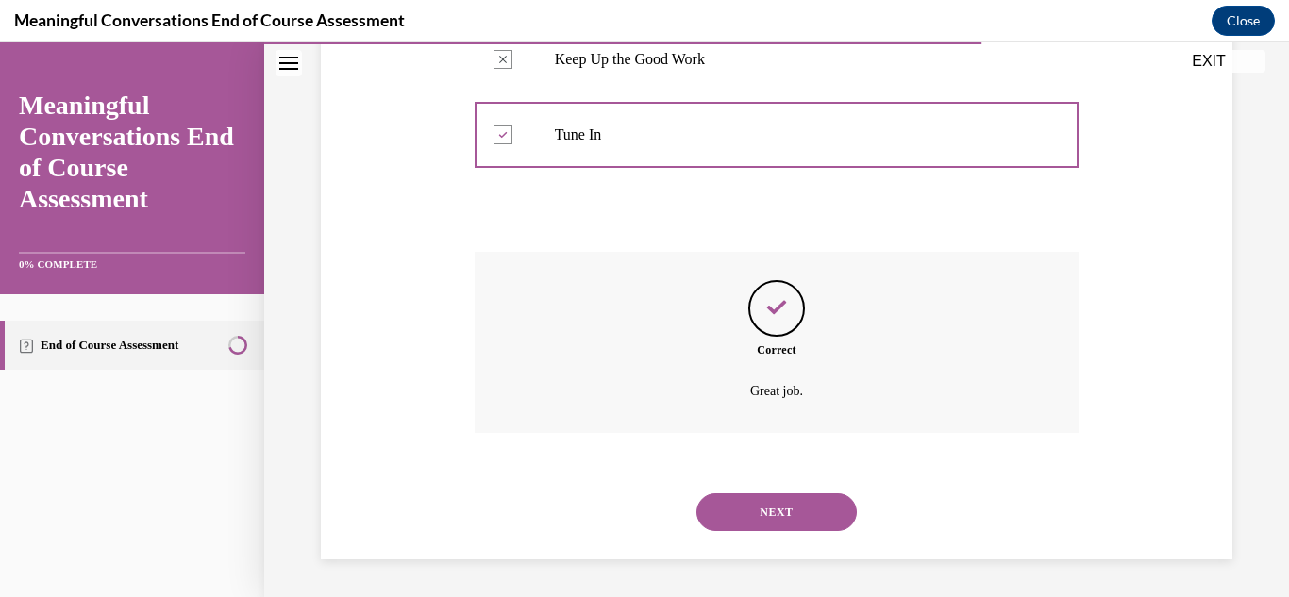
click at [826, 506] on button "NEXT" at bounding box center [777, 513] width 160 height 38
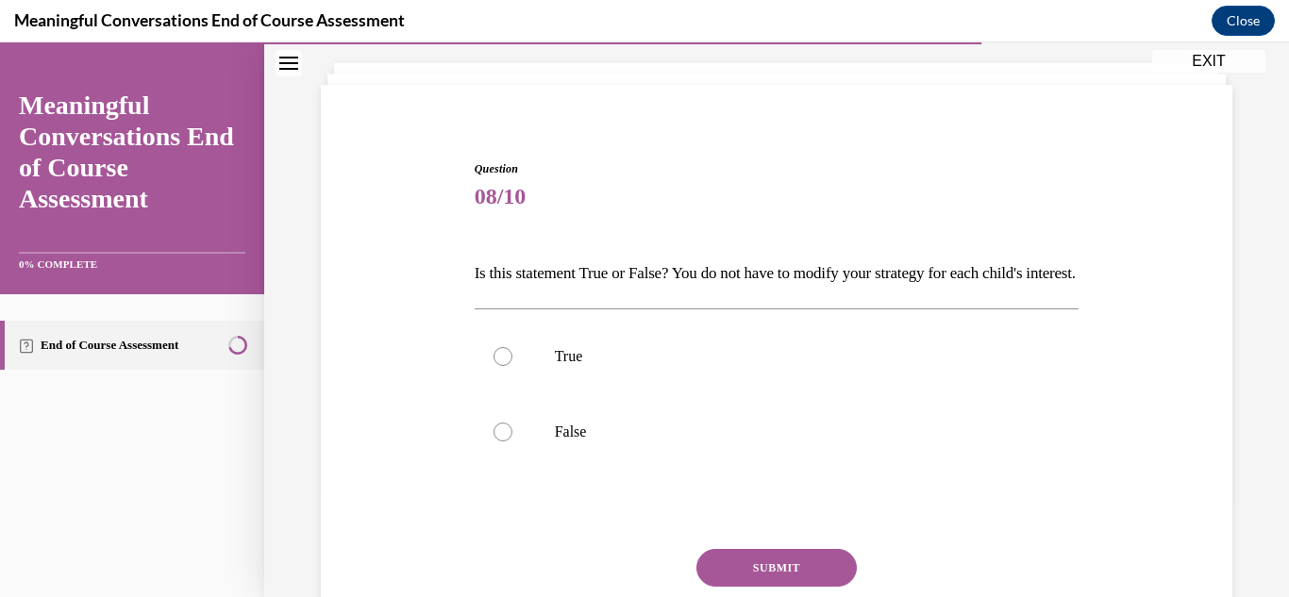
scroll to position [103, 0]
click at [511, 469] on label "False" at bounding box center [777, 432] width 605 height 76
click at [511, 441] on input "False" at bounding box center [503, 431] width 19 height 19
radio input "true"
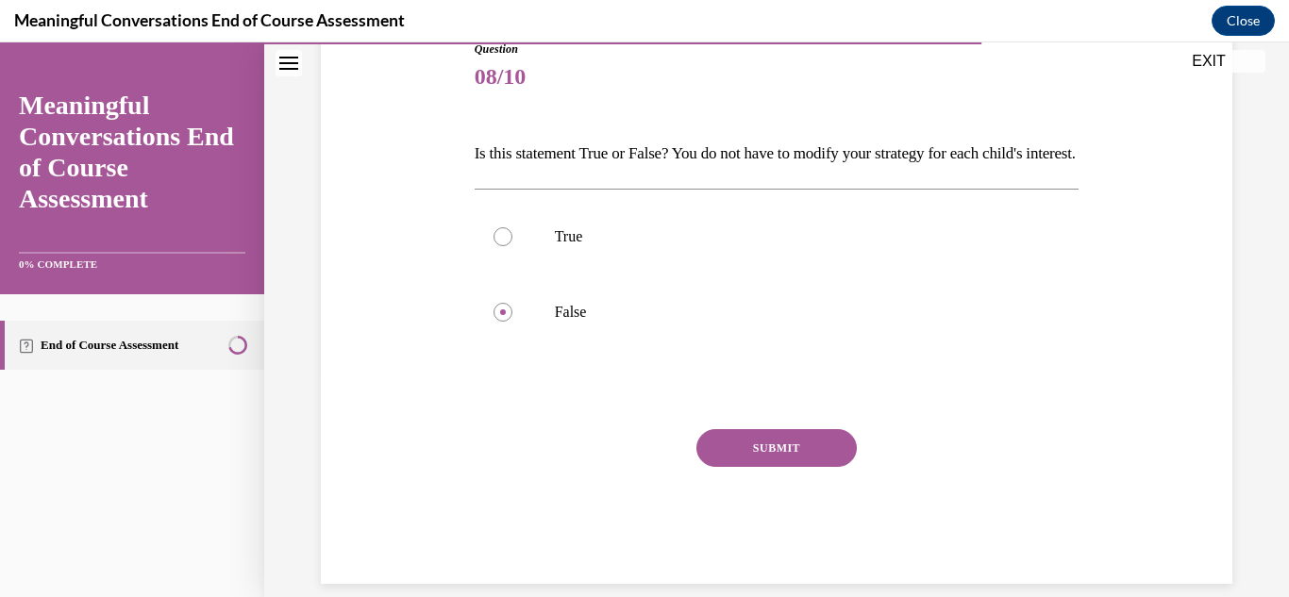
click at [798, 467] on button "SUBMIT" at bounding box center [777, 448] width 160 height 38
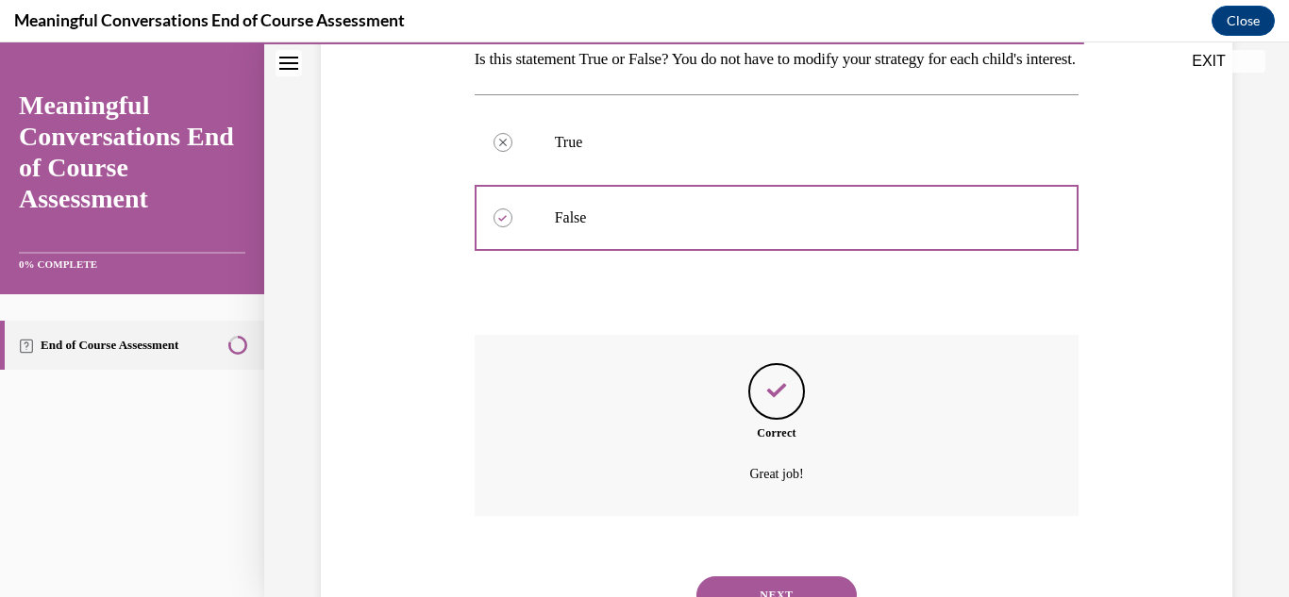
scroll to position [431, 0]
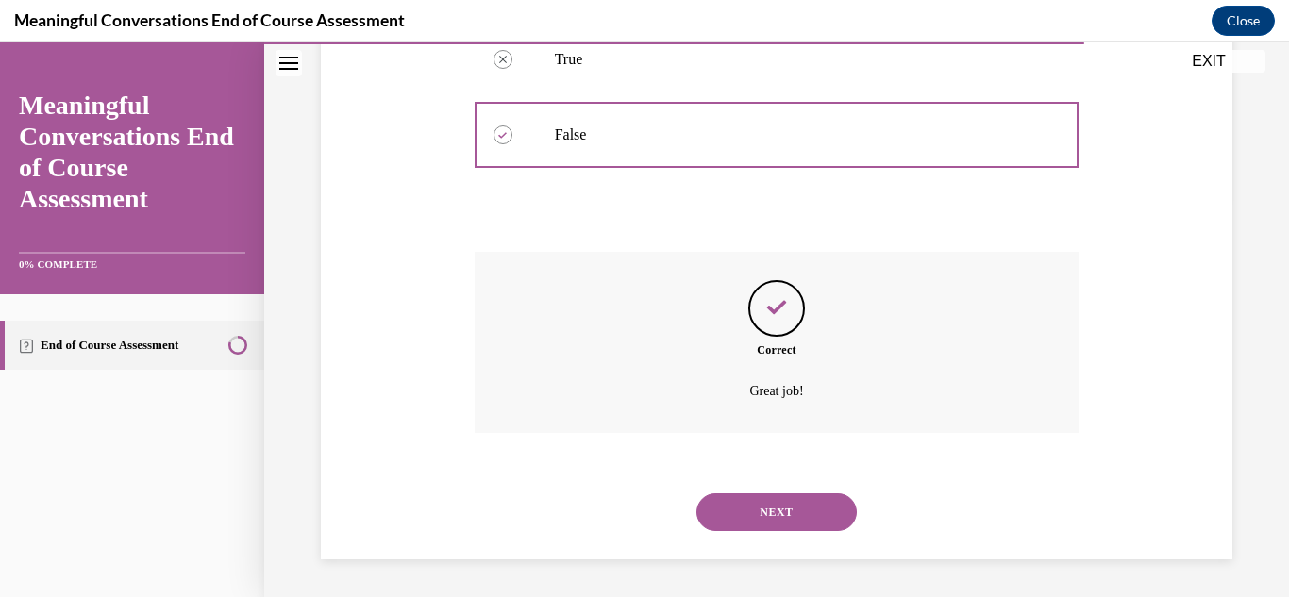
click at [803, 519] on button "NEXT" at bounding box center [777, 513] width 160 height 38
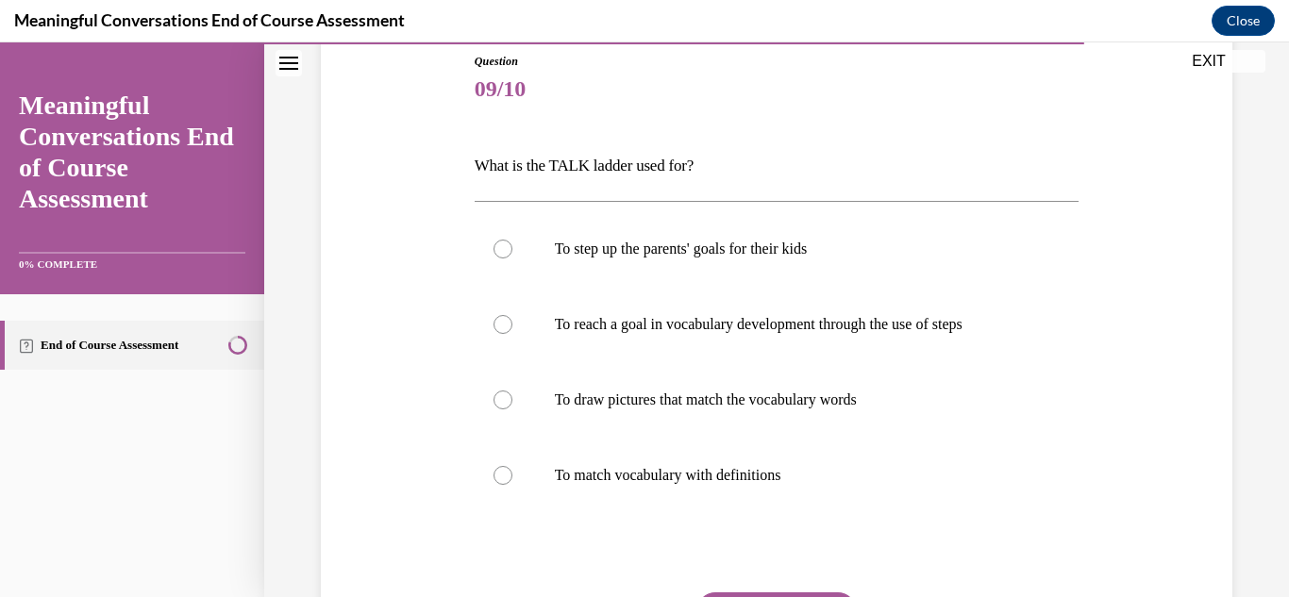
scroll to position [240, 0]
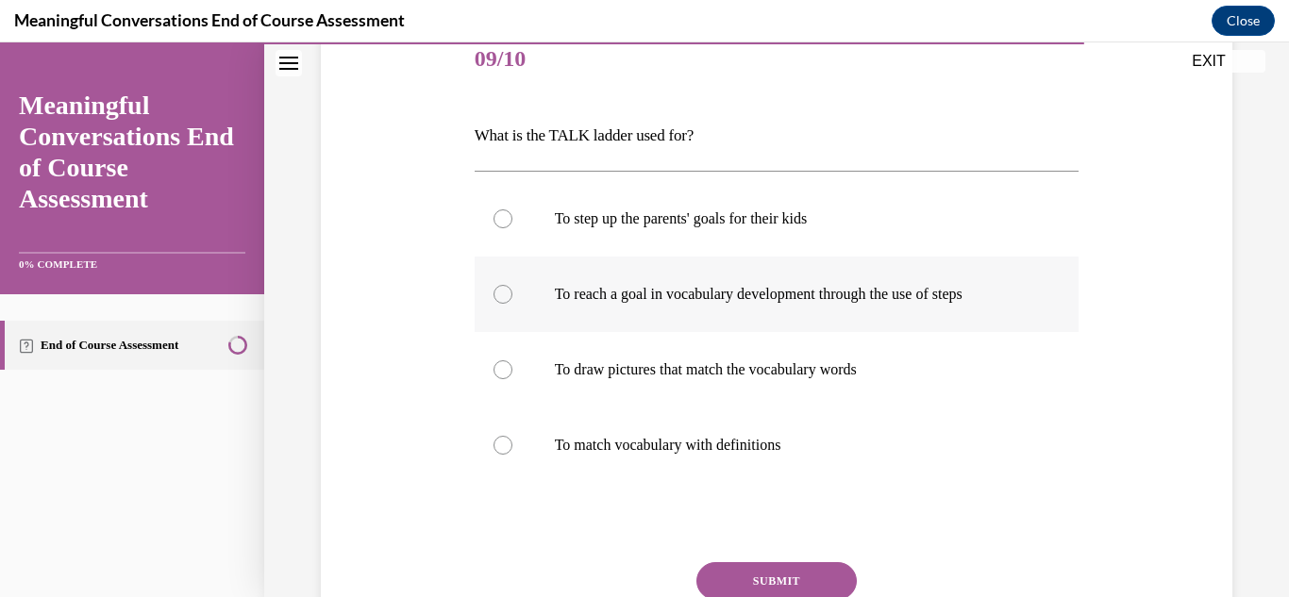
click at [517, 278] on label "To reach a goal in vocabulary development through the use of steps" at bounding box center [777, 295] width 605 height 76
click at [512, 285] on input "To reach a goal in vocabulary development through the use of steps" at bounding box center [503, 294] width 19 height 19
radio input "true"
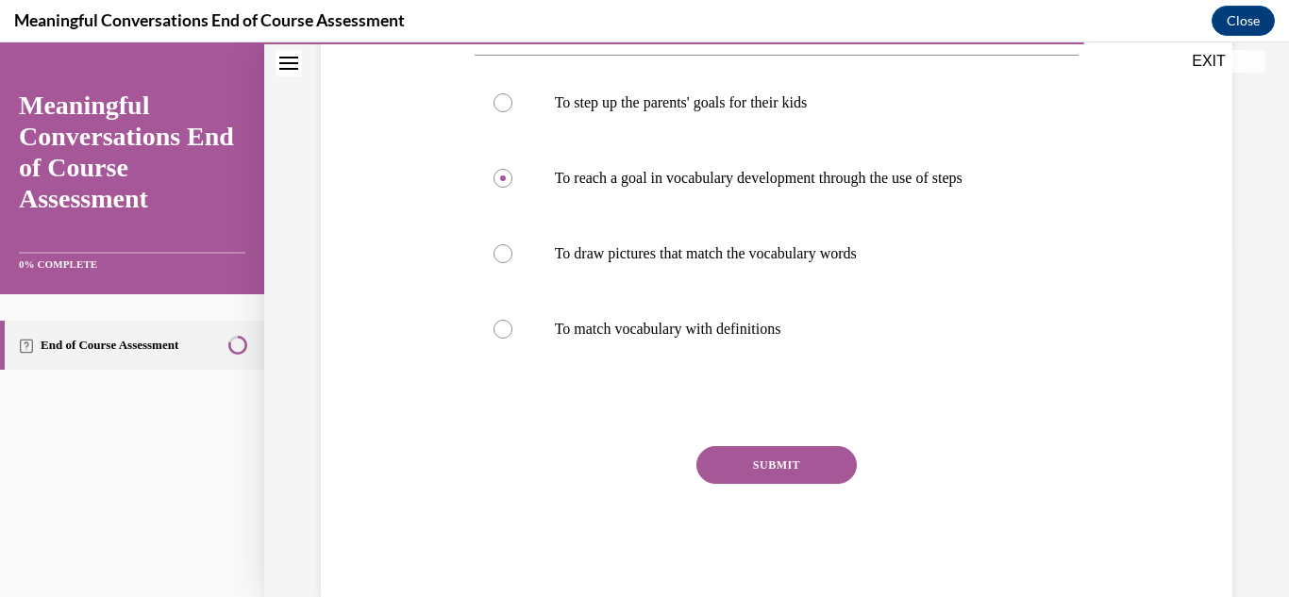
click at [824, 465] on button "SUBMIT" at bounding box center [777, 465] width 160 height 38
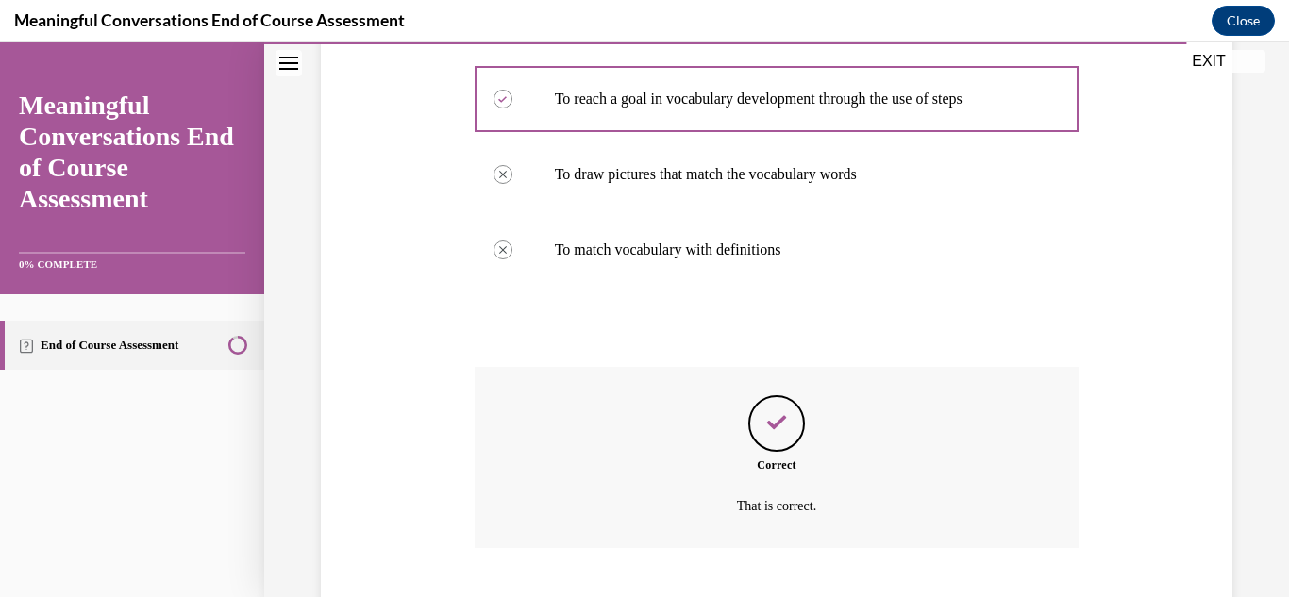
scroll to position [550, 0]
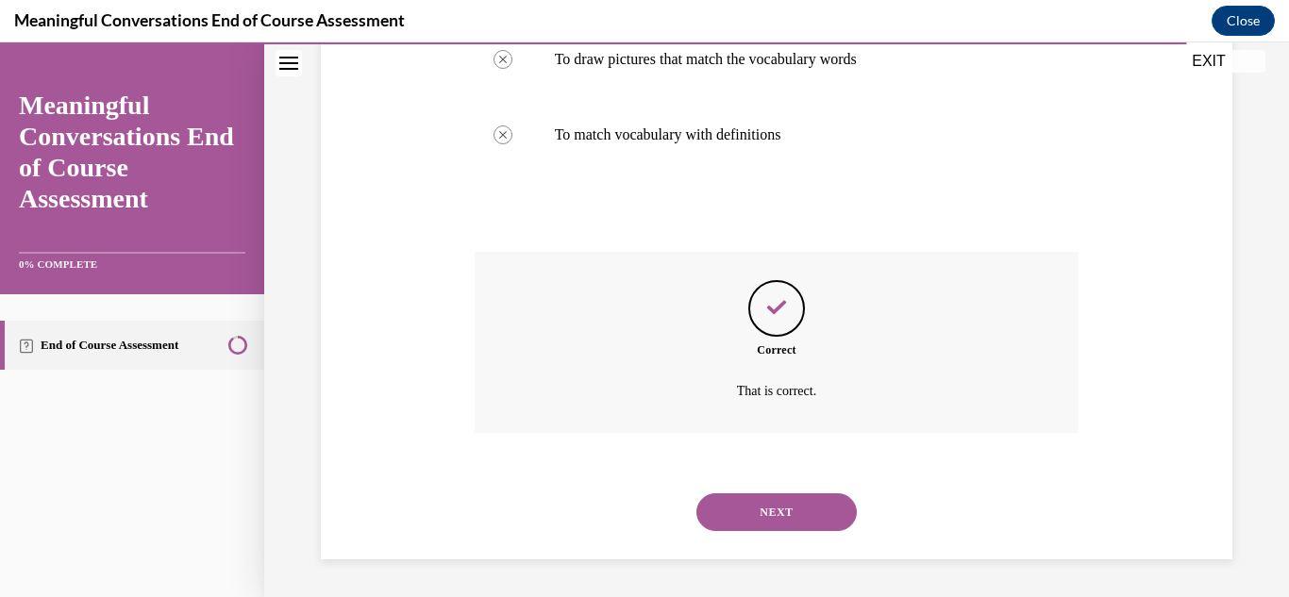
click at [803, 511] on button "NEXT" at bounding box center [777, 513] width 160 height 38
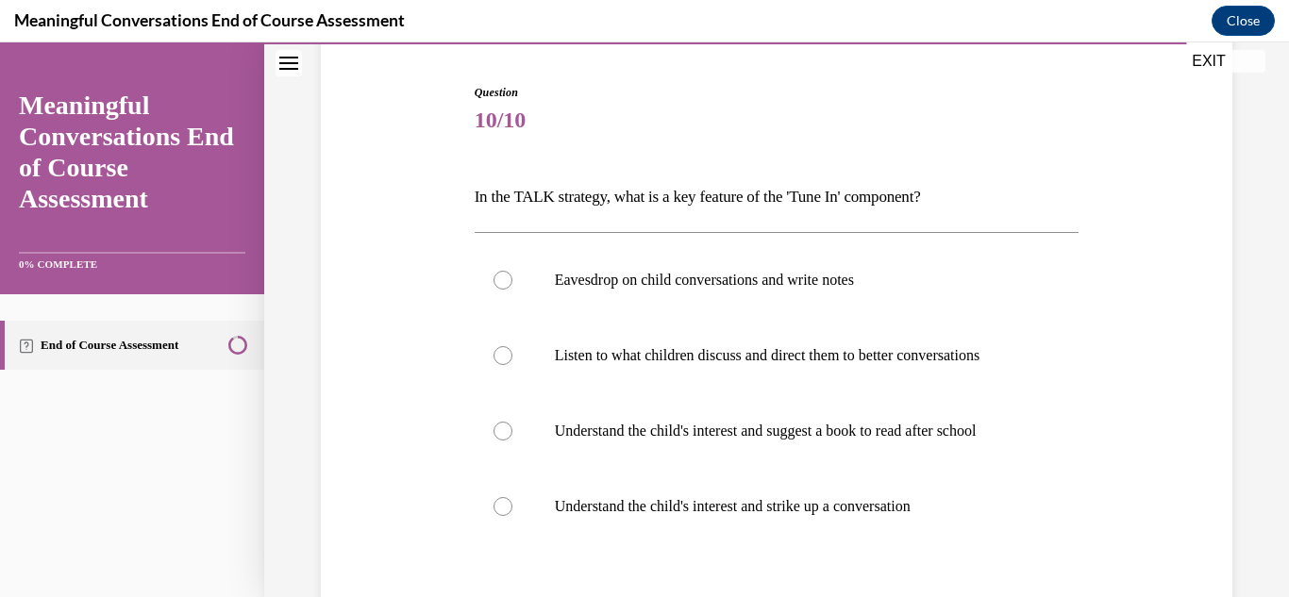
scroll to position [179, 0]
click at [506, 526] on label "Understand the child's interest and strike up a conversation" at bounding box center [777, 506] width 605 height 76
click at [506, 515] on input "Understand the child's interest and strike up a conversation" at bounding box center [503, 505] width 19 height 19
radio input "true"
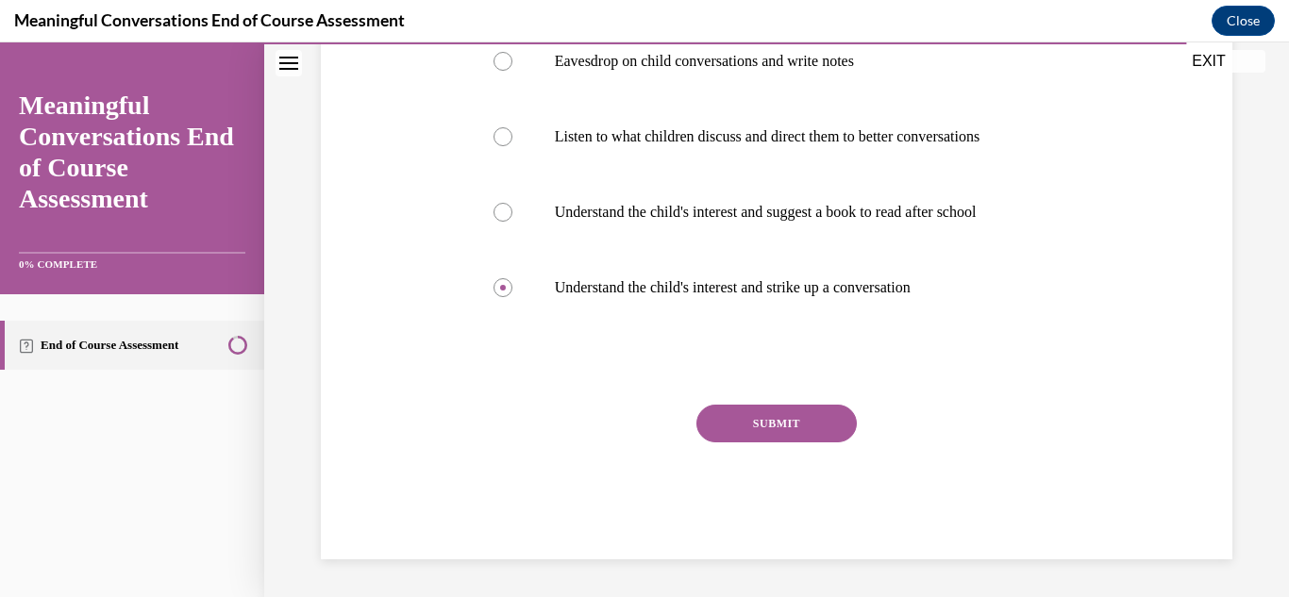
click at [816, 440] on button "SUBMIT" at bounding box center [777, 424] width 160 height 38
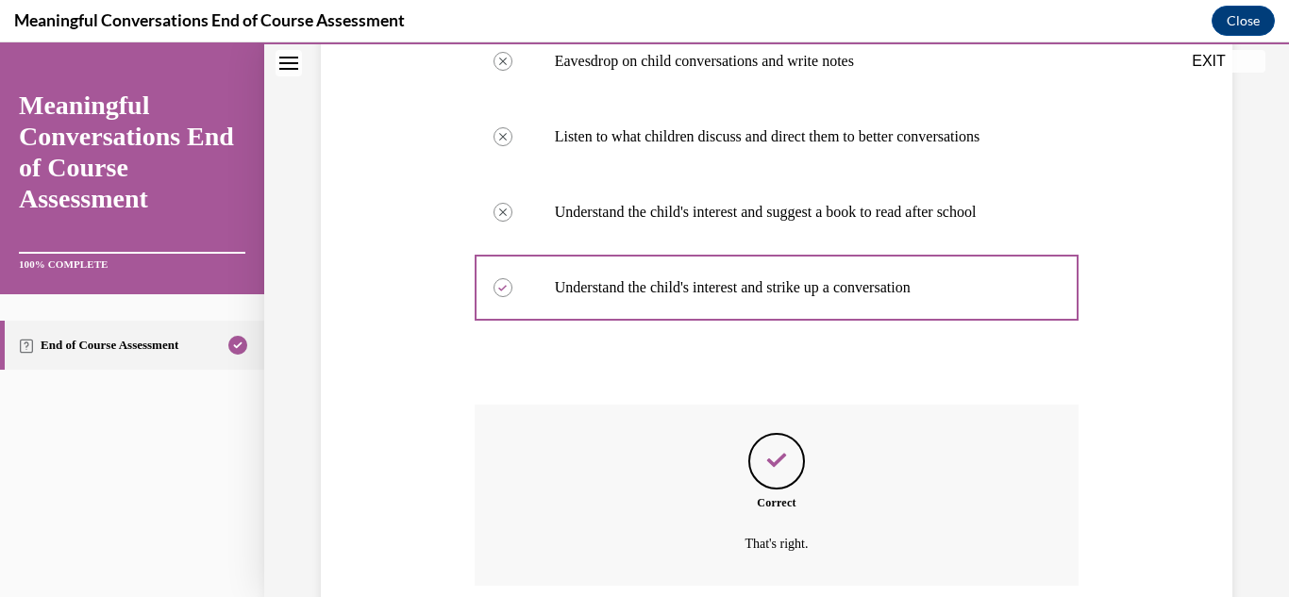
scroll to position [550, 0]
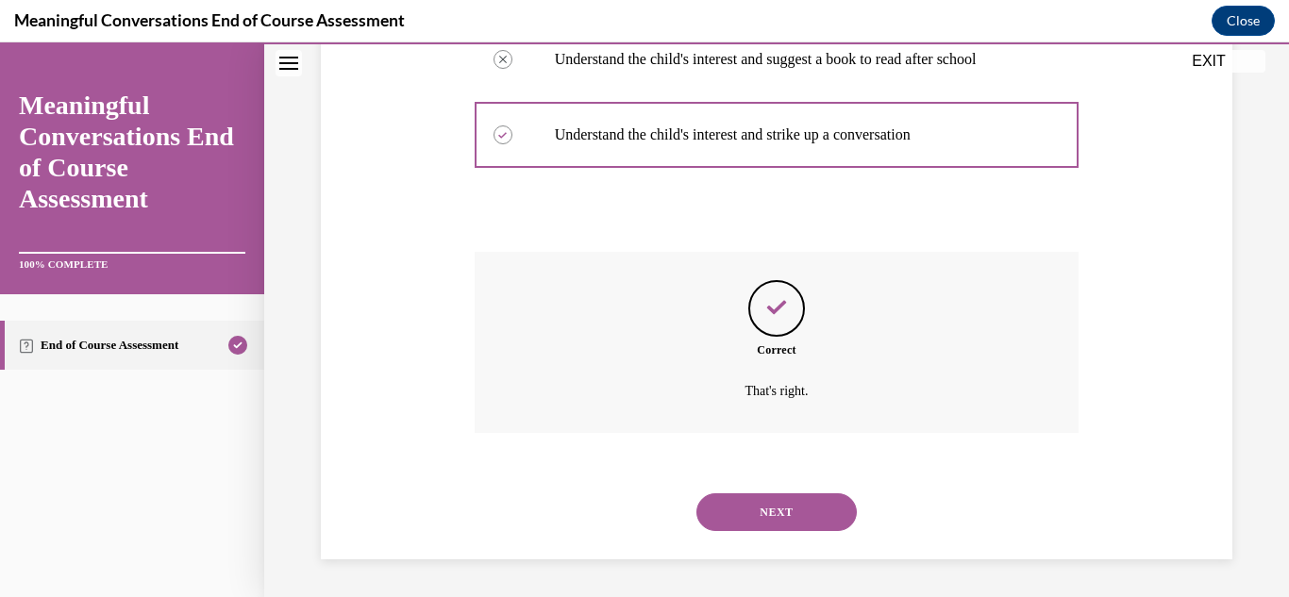
click at [776, 516] on button "NEXT" at bounding box center [777, 513] width 160 height 38
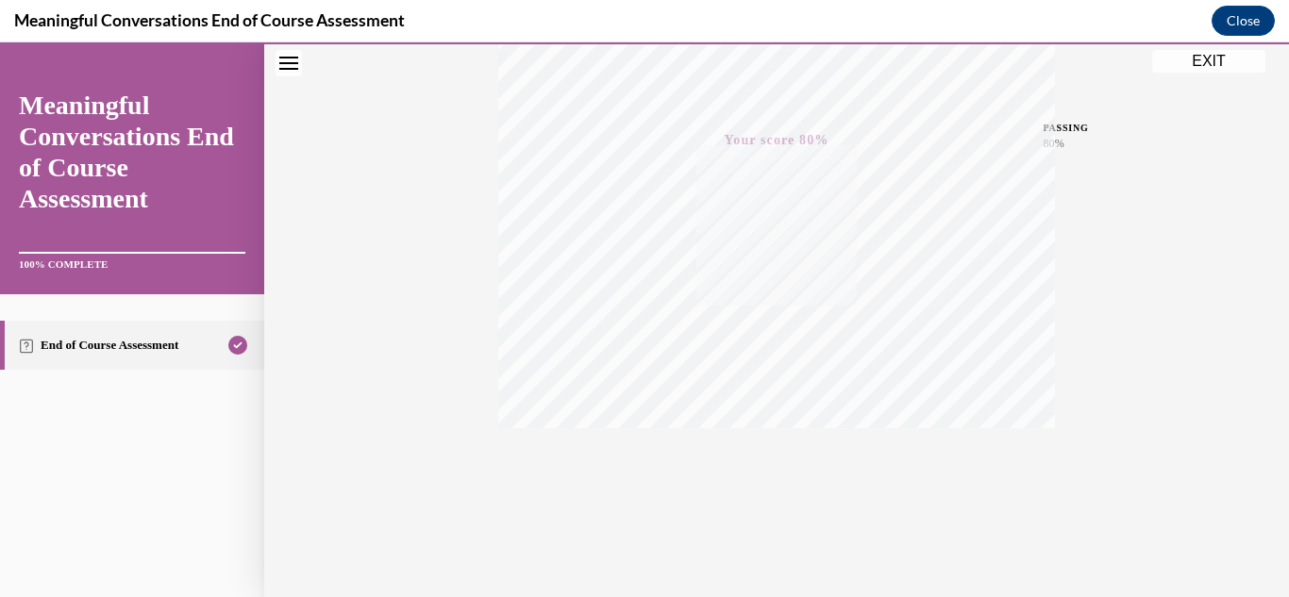
scroll to position [412, 0]
click at [1230, 65] on button "EXIT" at bounding box center [1208, 61] width 113 height 23
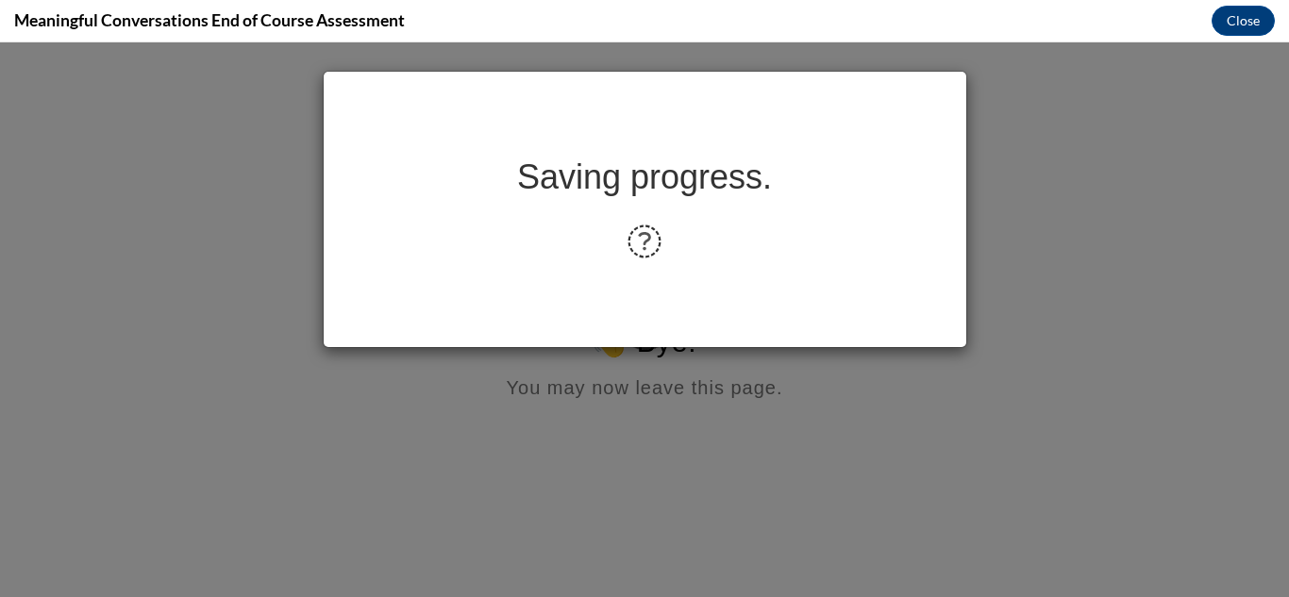
scroll to position [0, 0]
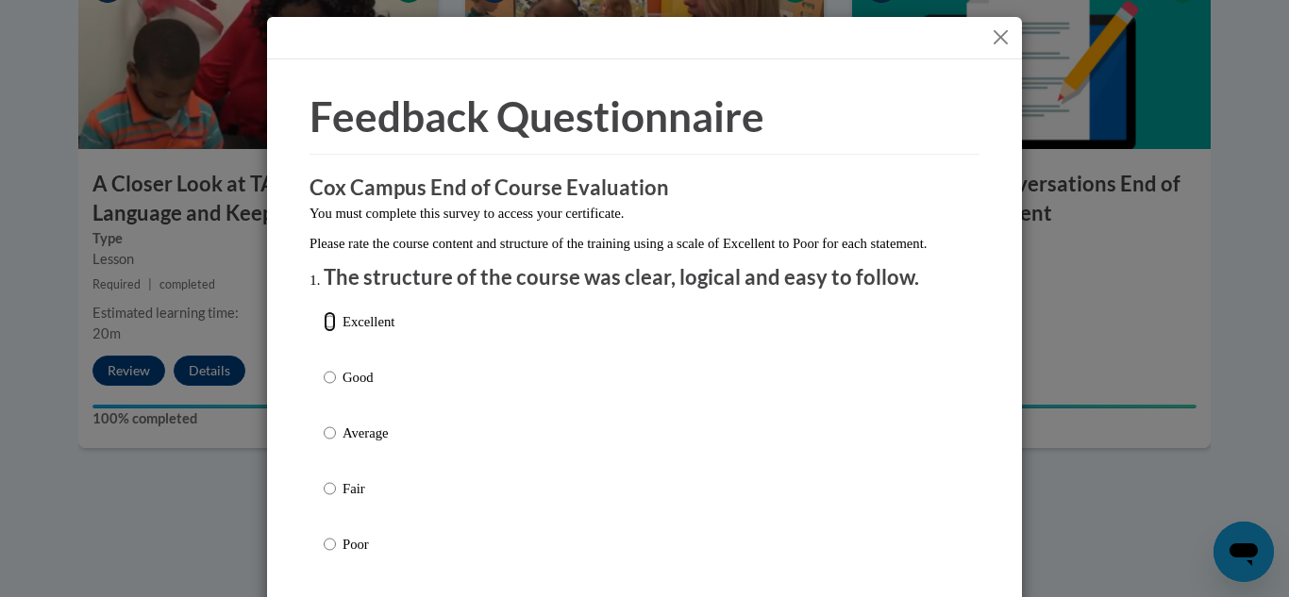
click at [326, 332] on input "Excellent" at bounding box center [330, 321] width 12 height 21
radio input "true"
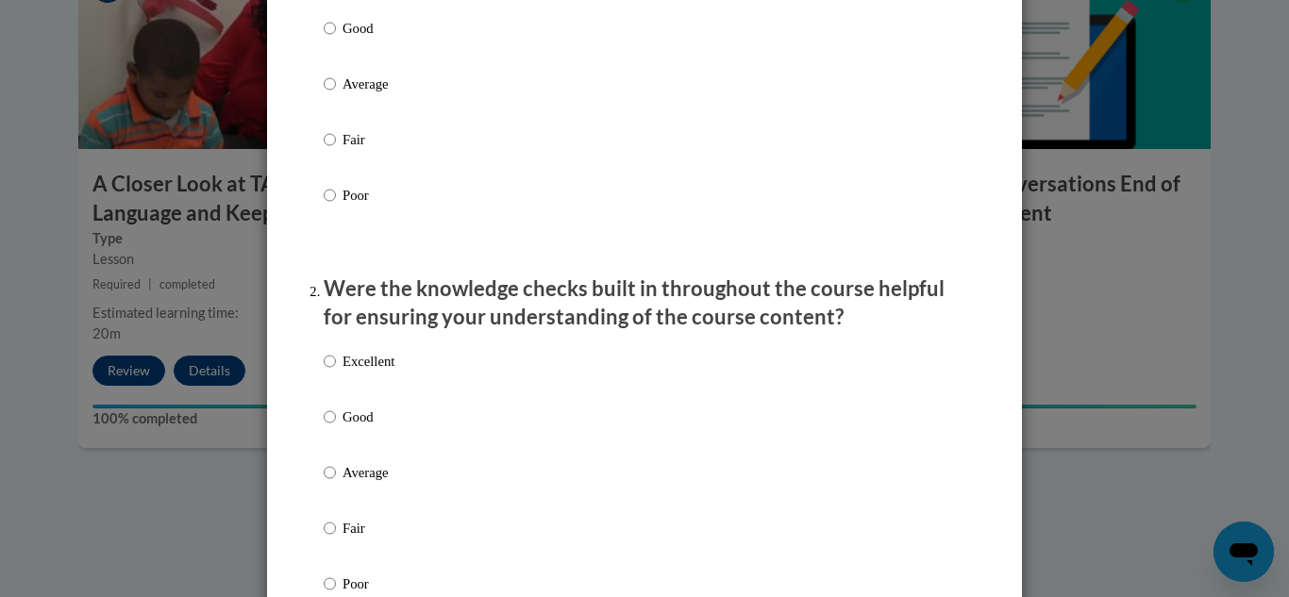
scroll to position [412, 0]
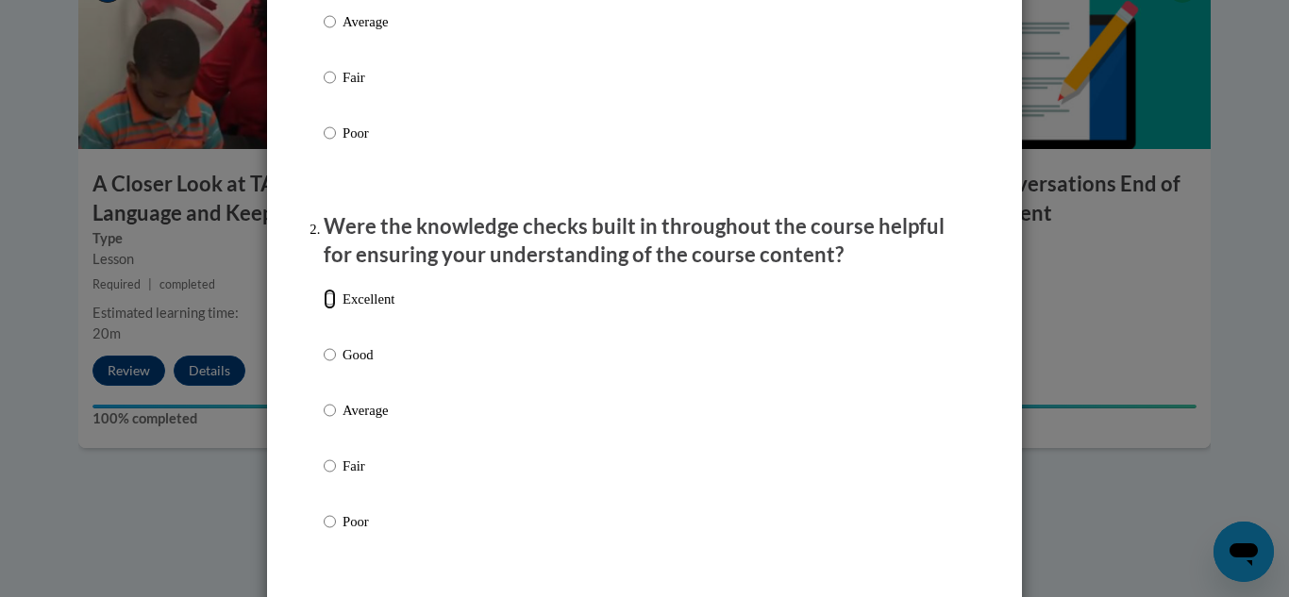
click at [335, 310] on input "Excellent" at bounding box center [330, 299] width 12 height 21
radio input "true"
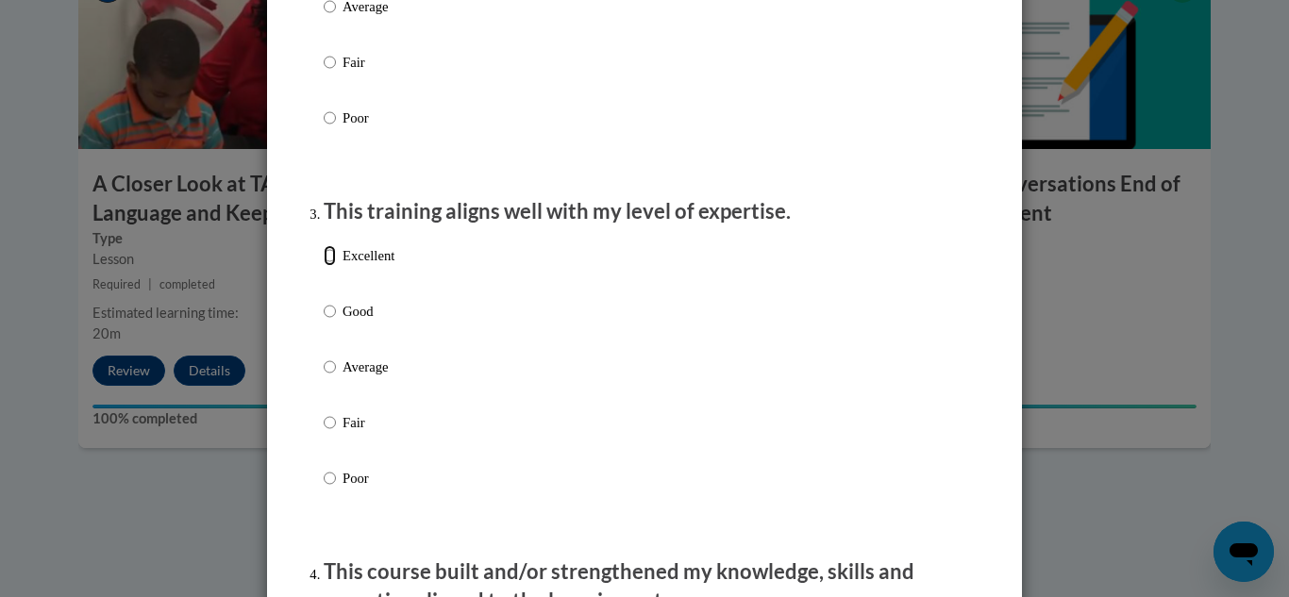
click at [330, 266] on input "Excellent" at bounding box center [330, 255] width 12 height 21
radio input "true"
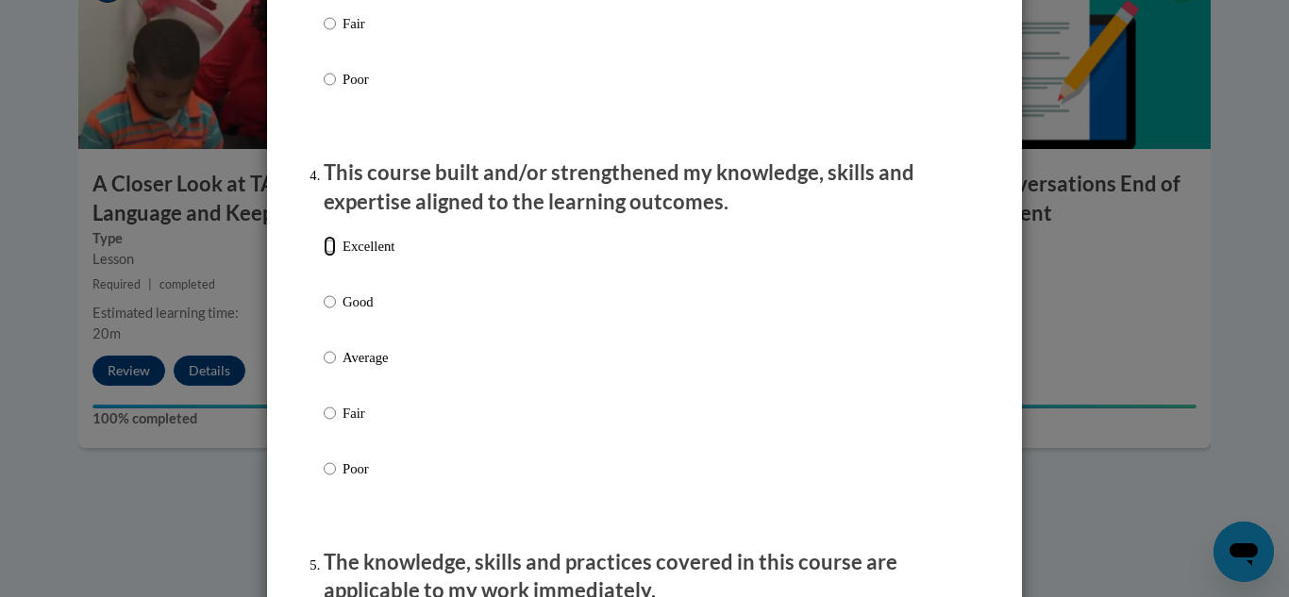
click at [331, 257] on input "Excellent" at bounding box center [330, 246] width 12 height 21
radio input "true"
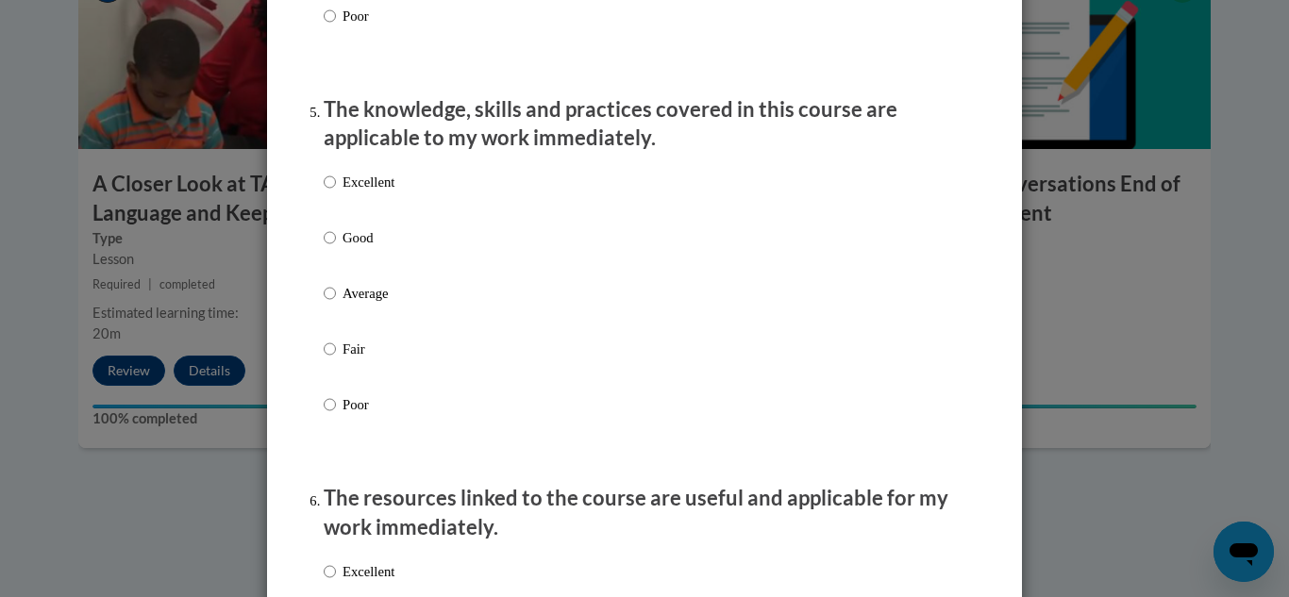
scroll to position [1674, 0]
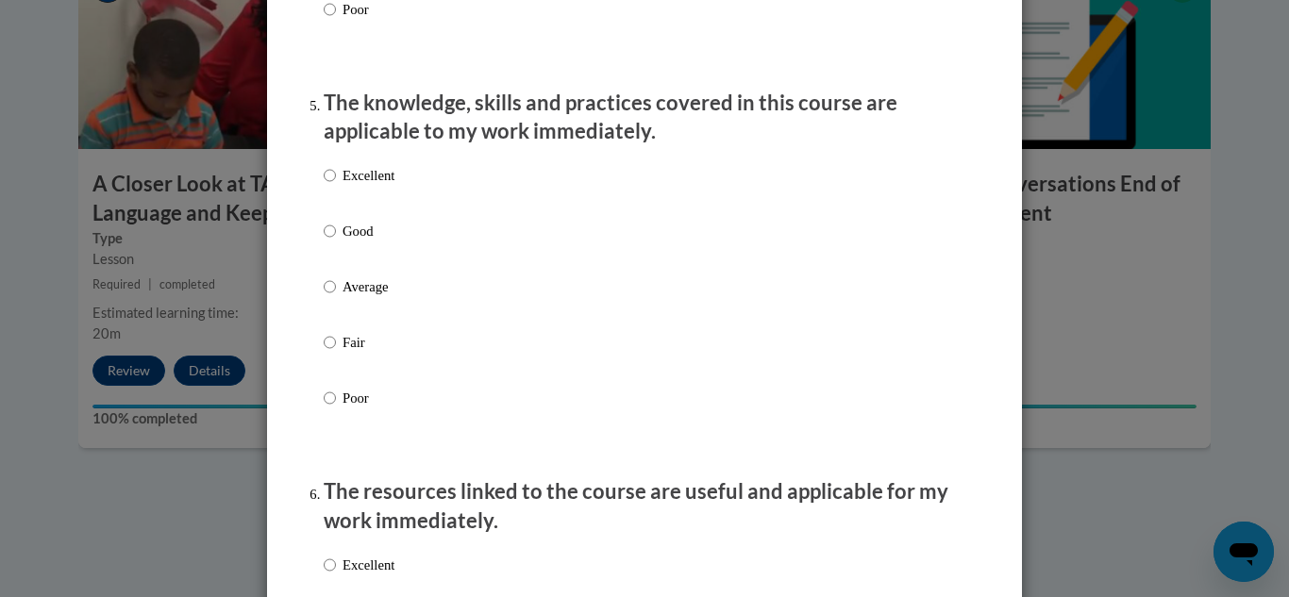
click at [332, 216] on label "Excellent" at bounding box center [359, 190] width 71 height 51
click at [332, 186] on input "Excellent" at bounding box center [330, 175] width 12 height 21
radio input "true"
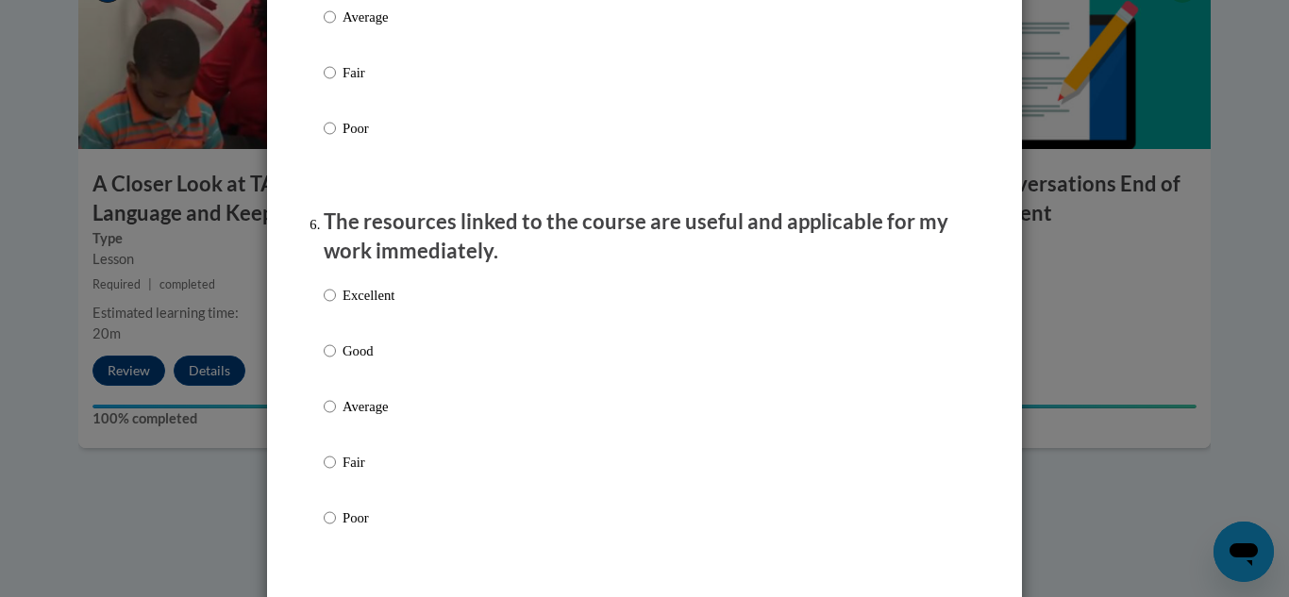
scroll to position [1944, 0]
click at [333, 302] on input "Excellent" at bounding box center [330, 295] width 12 height 21
radio input "true"
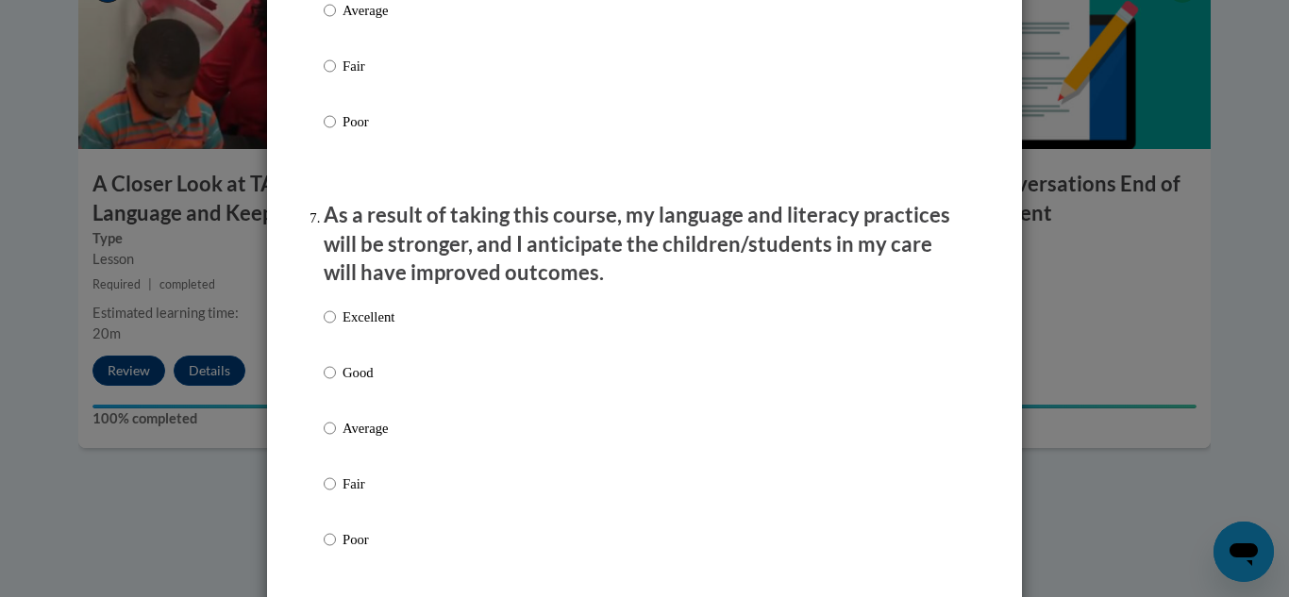
scroll to position [2339, 0]
click at [336, 360] on label "Excellent" at bounding box center [359, 334] width 71 height 51
click at [336, 329] on input "Excellent" at bounding box center [330, 319] width 12 height 21
radio input "true"
click at [634, 498] on div "Excellent Good Average Fair Poor" at bounding box center [645, 453] width 642 height 308
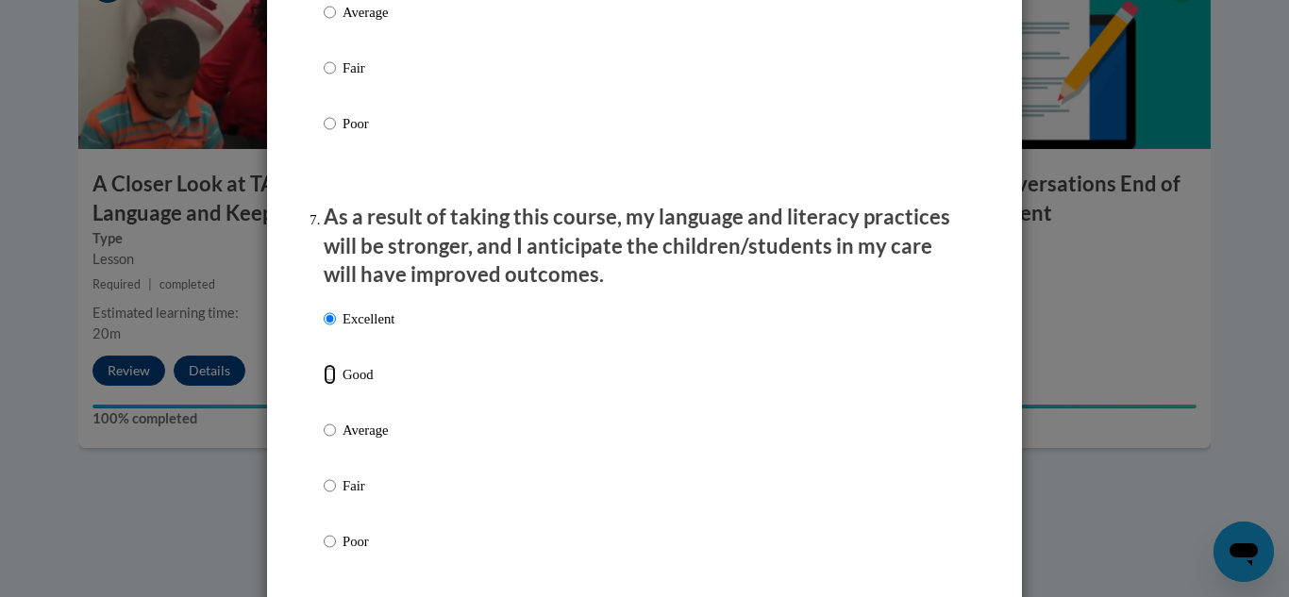
click at [329, 385] on input "Good" at bounding box center [330, 374] width 12 height 21
radio input "true"
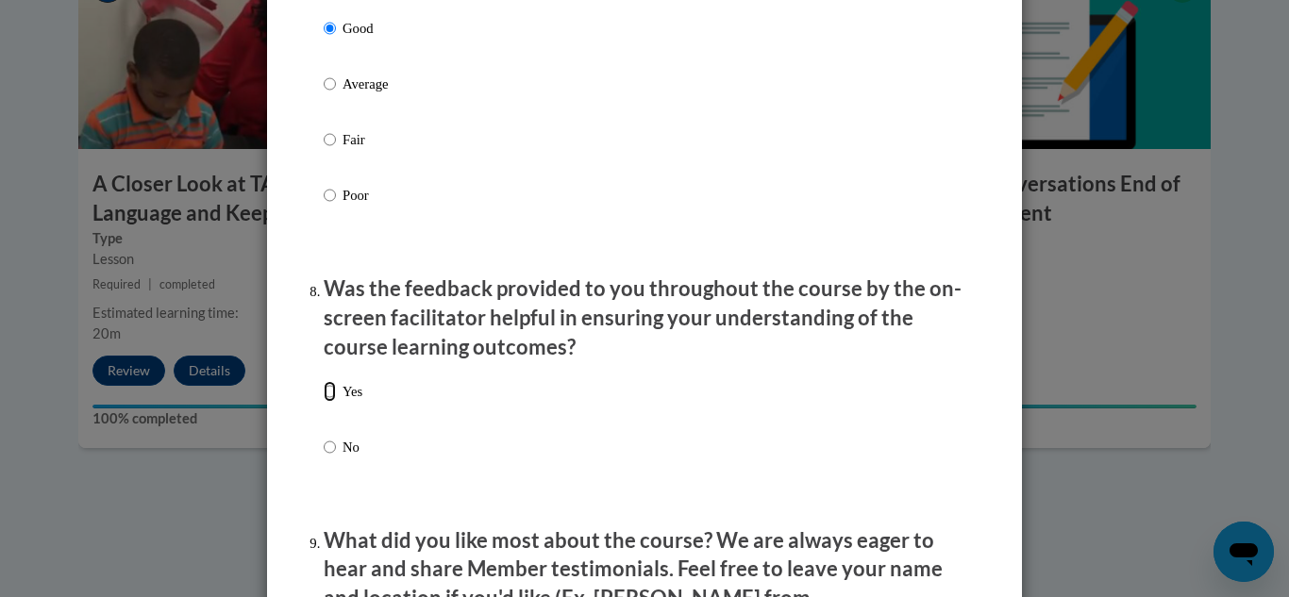
click at [335, 402] on input "Yes" at bounding box center [330, 391] width 12 height 21
radio input "true"
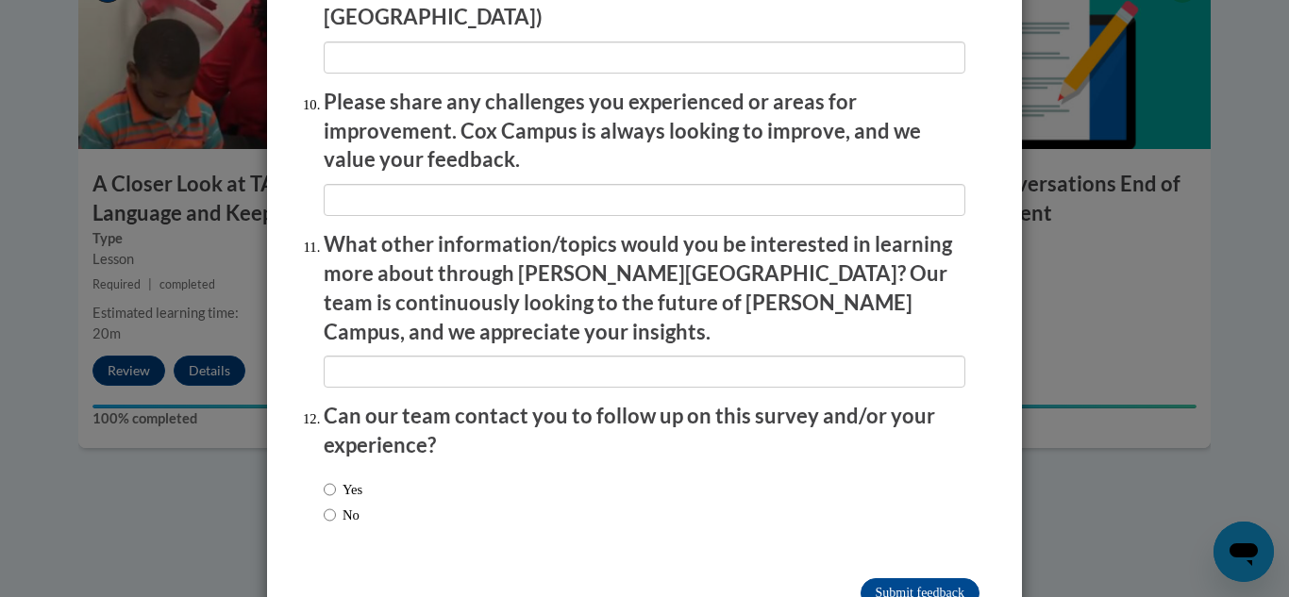
scroll to position [3324, 0]
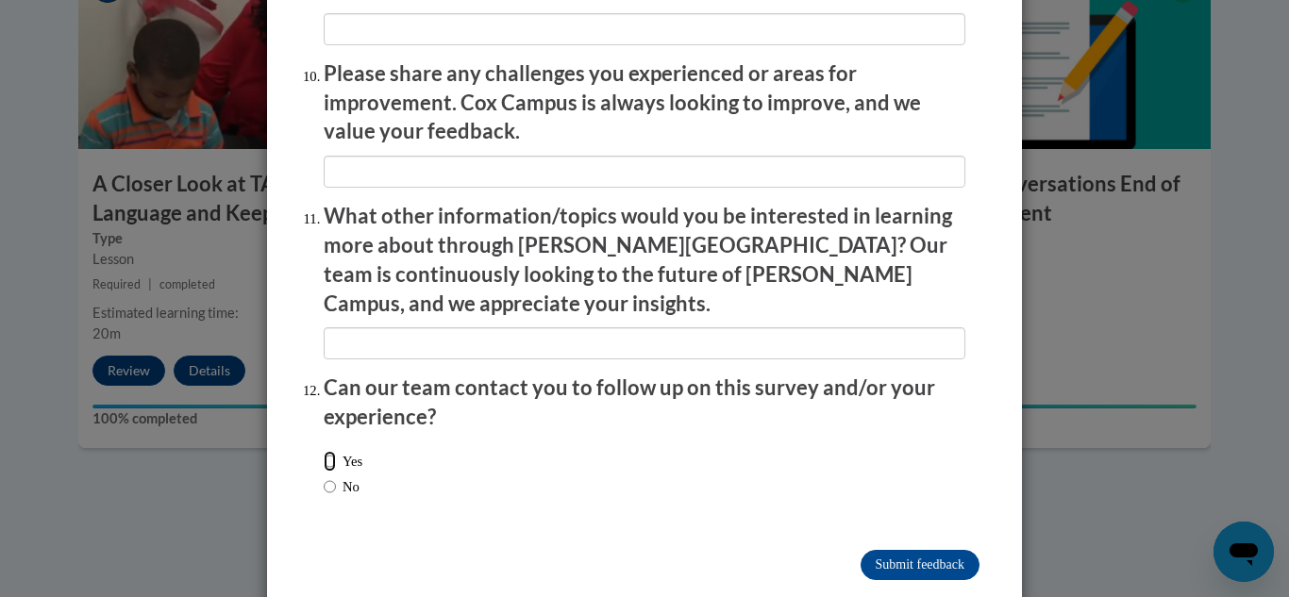
click at [331, 451] on input "Yes" at bounding box center [330, 461] width 12 height 21
radio input "true"
click at [942, 550] on input "Submit feedback" at bounding box center [920, 565] width 119 height 30
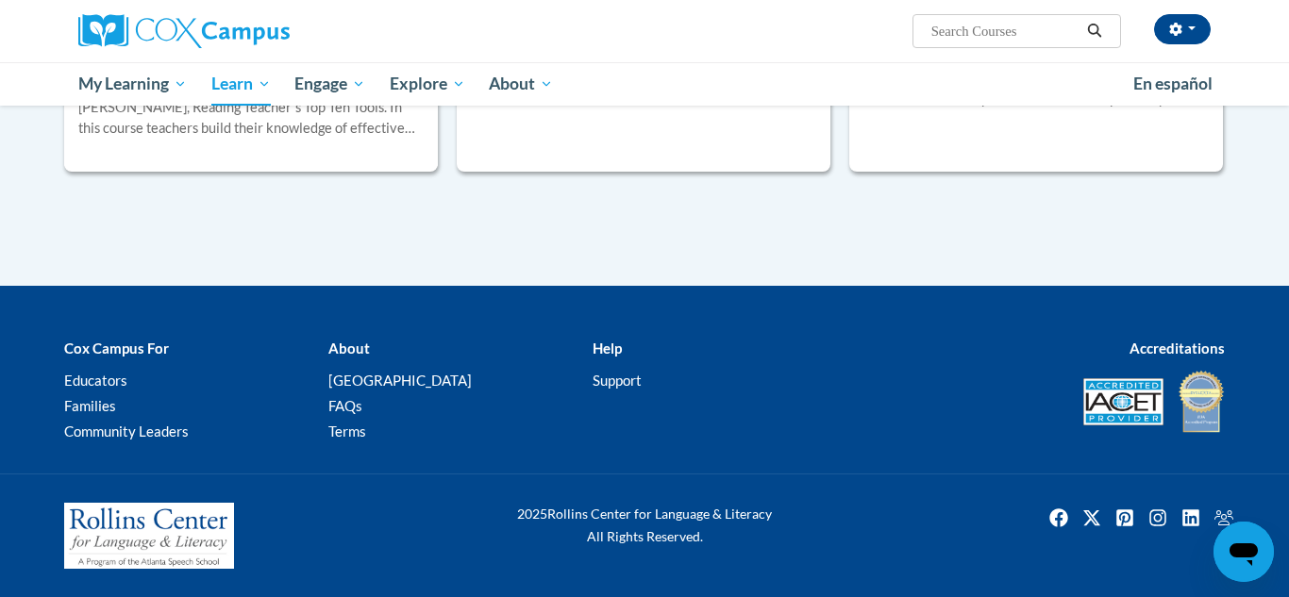
scroll to position [36, 0]
